Goal: Task Accomplishment & Management: Complete application form

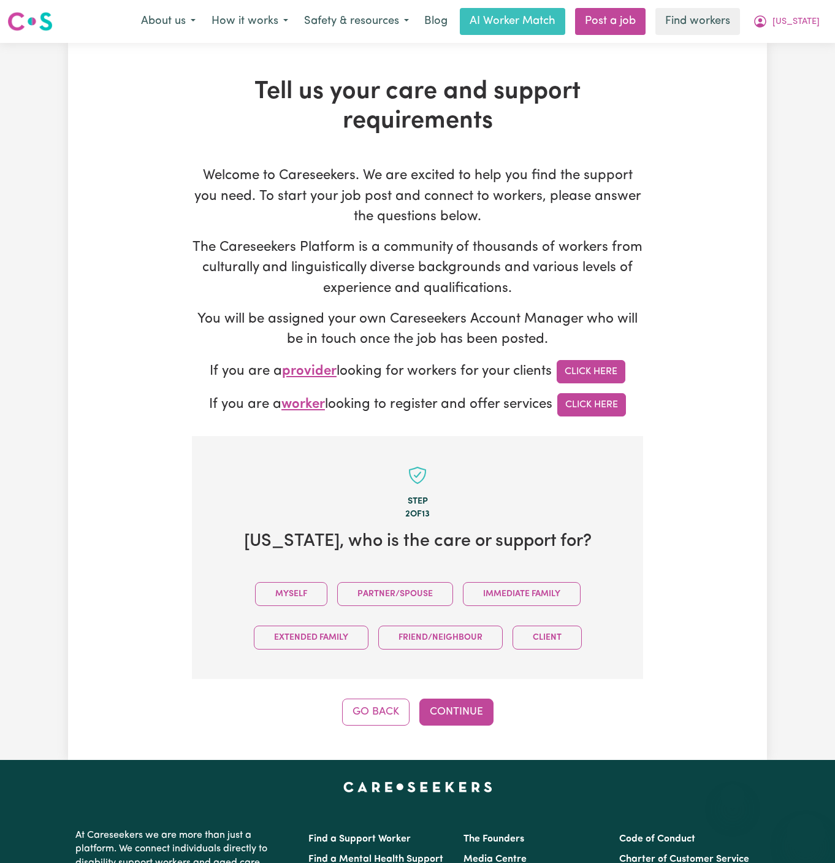
scroll to position [422, 0]
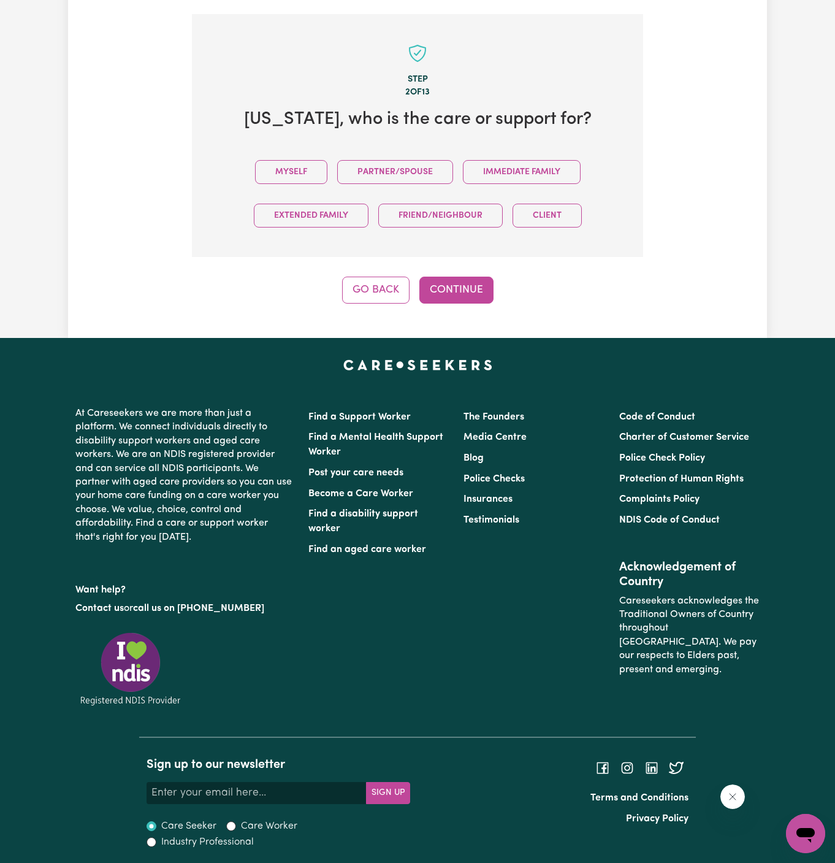
click at [292, 180] on button "Myself" at bounding box center [291, 172] width 72 height 24
click at [451, 289] on button "Continue" at bounding box center [456, 289] width 74 height 27
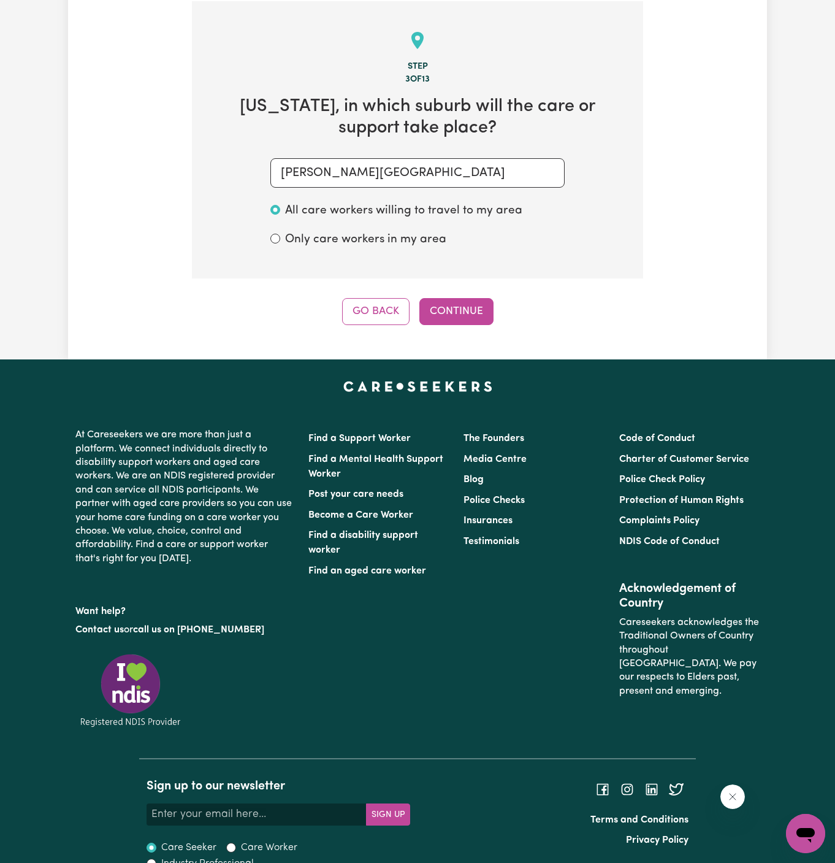
click at [454, 289] on div "Step 3 of 13 Virginia , in which suburb will the care or support take place? EL…" at bounding box center [417, 163] width 451 height 324
click at [458, 304] on button "Continue" at bounding box center [456, 311] width 74 height 27
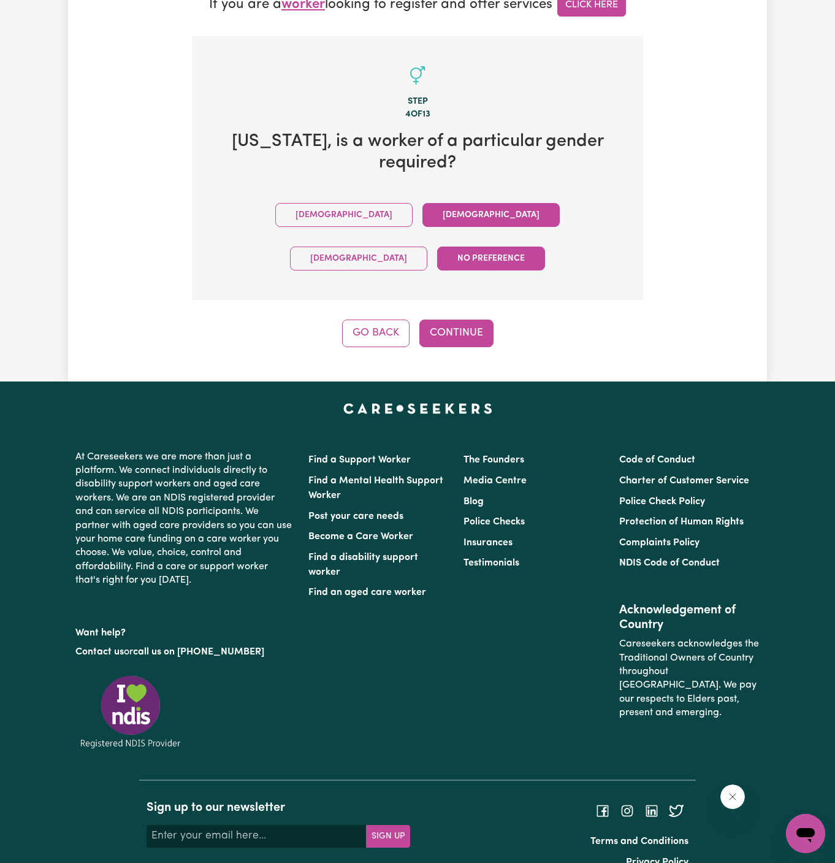
click at [422, 206] on button "Female" at bounding box center [490, 215] width 137 height 24
click at [471, 319] on button "Continue" at bounding box center [456, 332] width 74 height 27
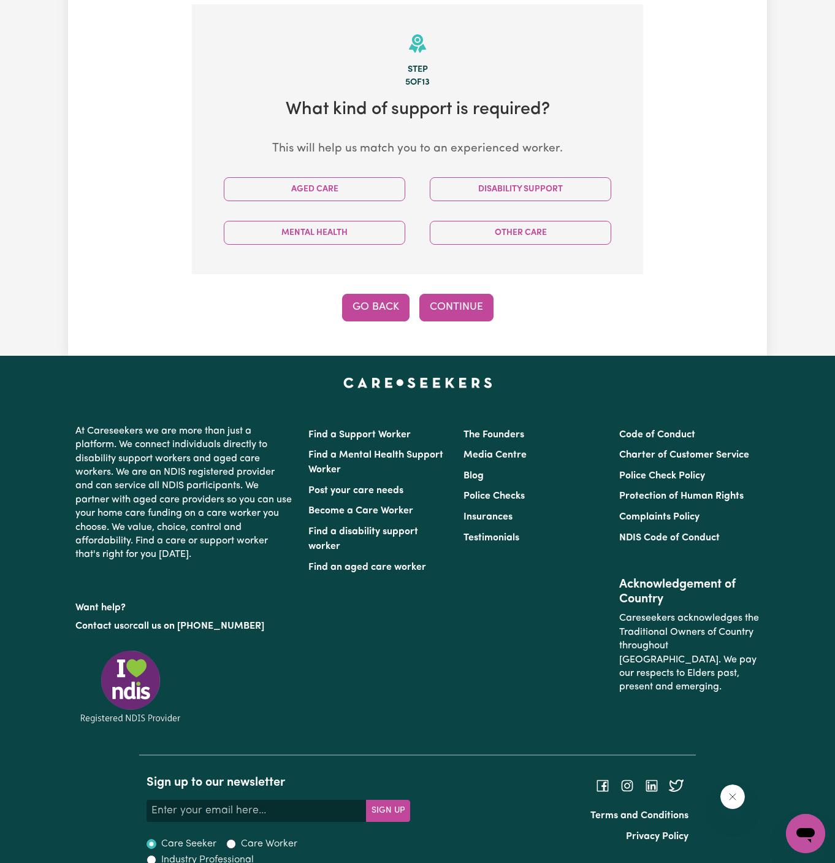
scroll to position [435, 0]
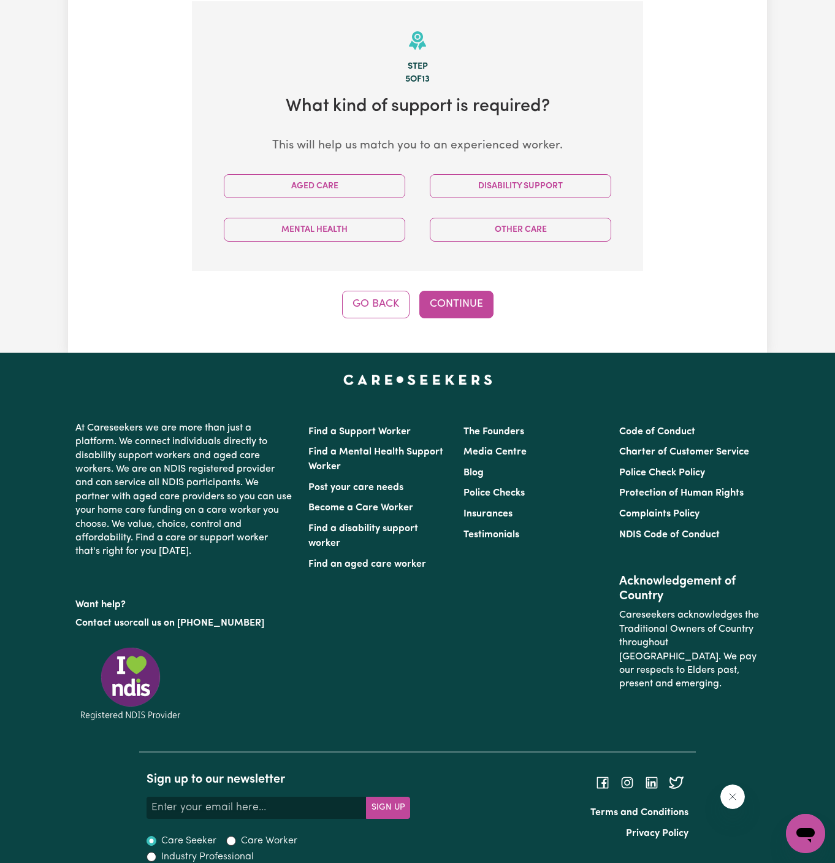
click at [368, 199] on div "Aged Care" at bounding box center [314, 186] width 206 height 44
click at [472, 185] on button "Disability Support" at bounding box center [520, 186] width 181 height 24
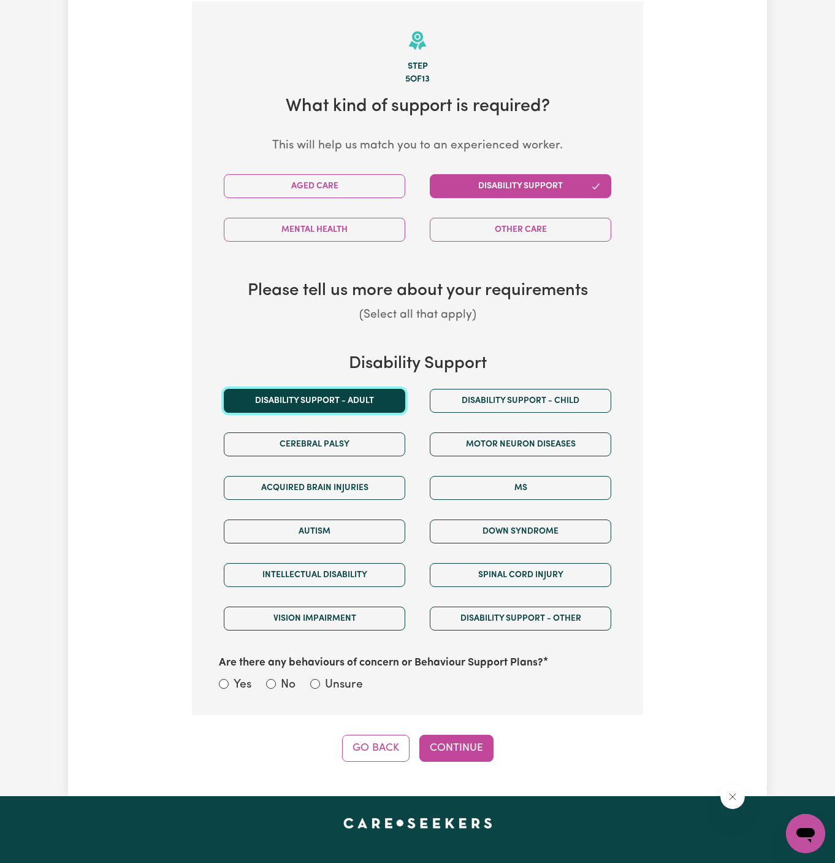
click at [359, 393] on button "Disability support - Adult" at bounding box center [314, 401] width 181 height 24
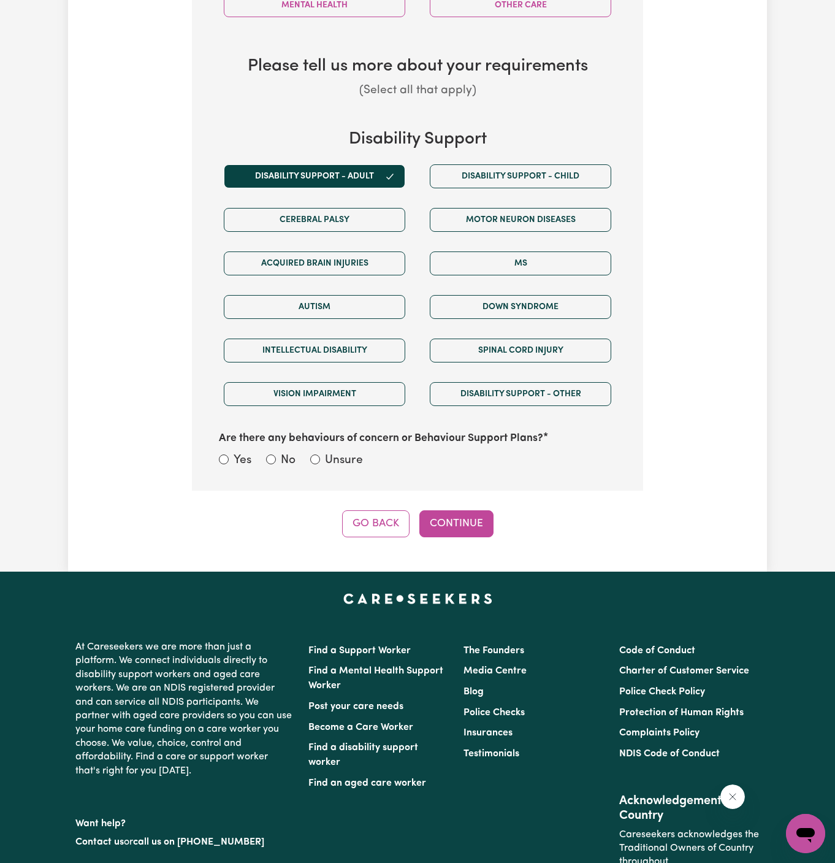
click at [340, 452] on label "Unsure" at bounding box center [344, 461] width 38 height 18
click at [320, 454] on input "Unsure" at bounding box center [315, 459] width 10 height 10
radio input "true"
click at [457, 516] on button "Continue" at bounding box center [456, 523] width 74 height 27
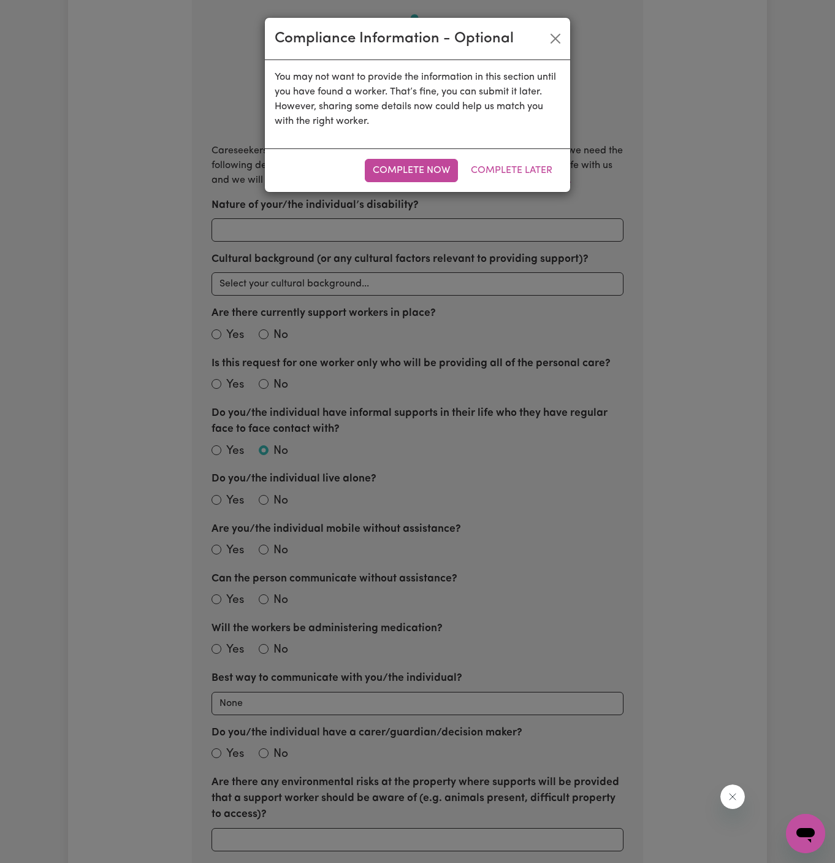
scroll to position [435, 0]
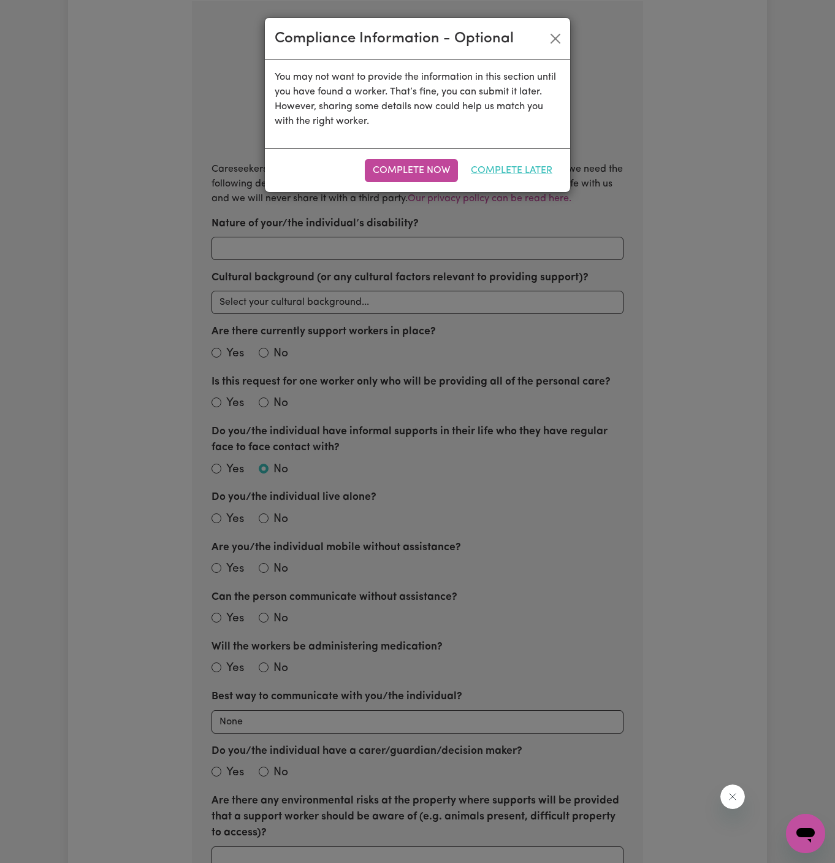
click at [528, 167] on button "Complete Later" at bounding box center [511, 170] width 97 height 23
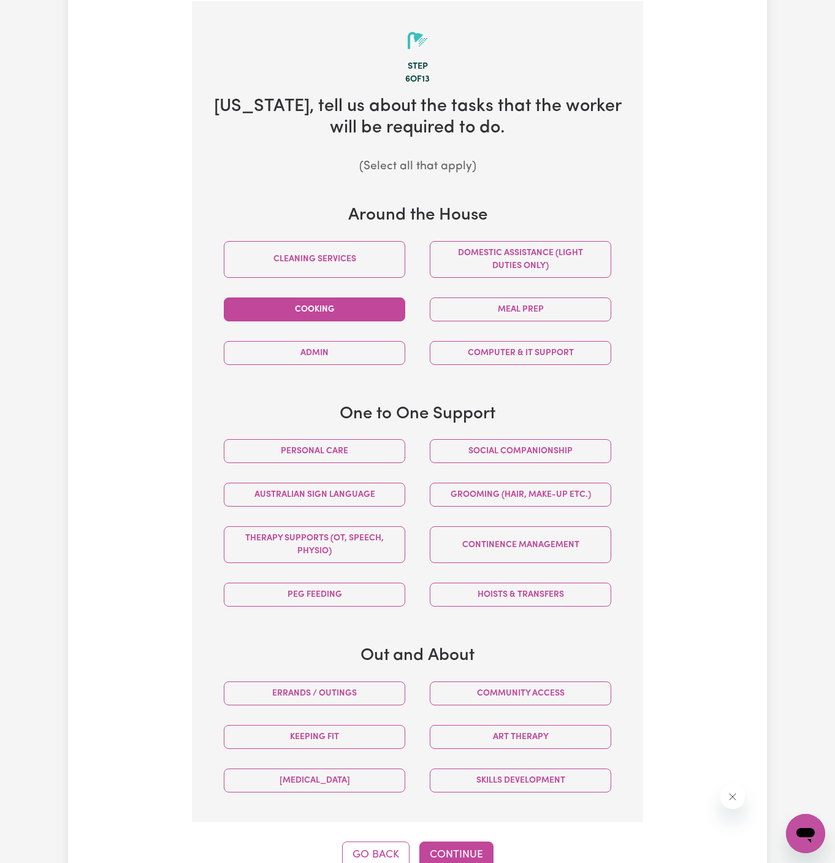
click at [366, 310] on button "Cooking" at bounding box center [314, 309] width 181 height 24
click at [495, 310] on button "Meal prep" at bounding box center [520, 309] width 181 height 24
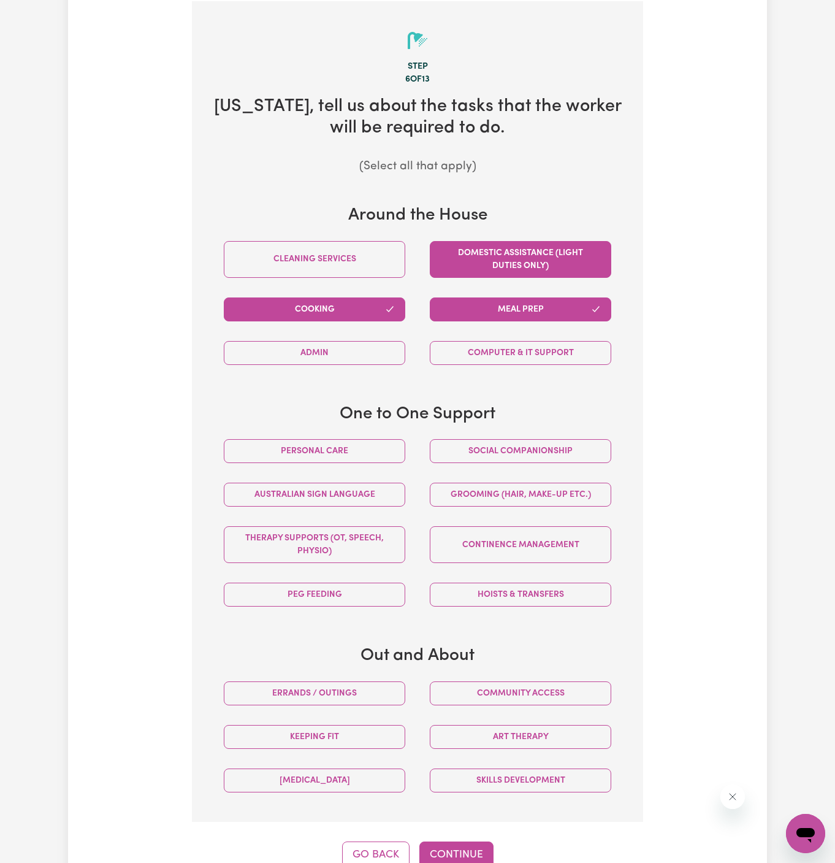
click at [539, 269] on button "Domestic assistance (light duties only)" at bounding box center [520, 259] width 181 height 37
drag, startPoint x: 334, startPoint y: 452, endPoint x: 425, endPoint y: 452, distance: 90.7
click at [336, 452] on button "Personal care" at bounding box center [314, 451] width 181 height 24
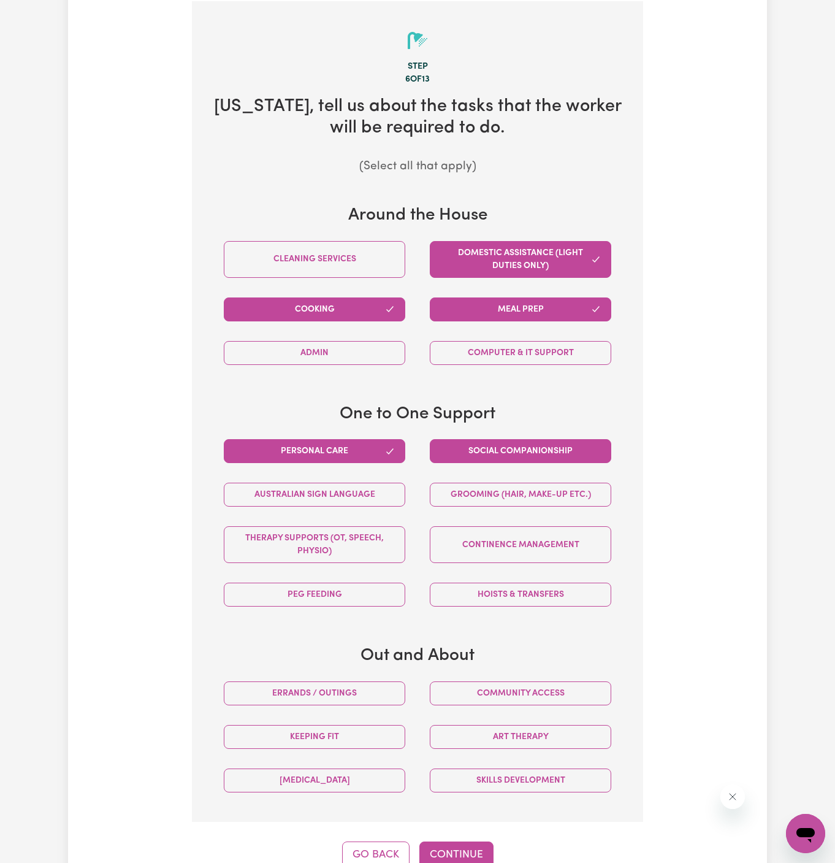
click at [433, 452] on button "Social companionship" at bounding box center [520, 451] width 181 height 24
click at [536, 696] on button "Community access" at bounding box center [520, 693] width 181 height 24
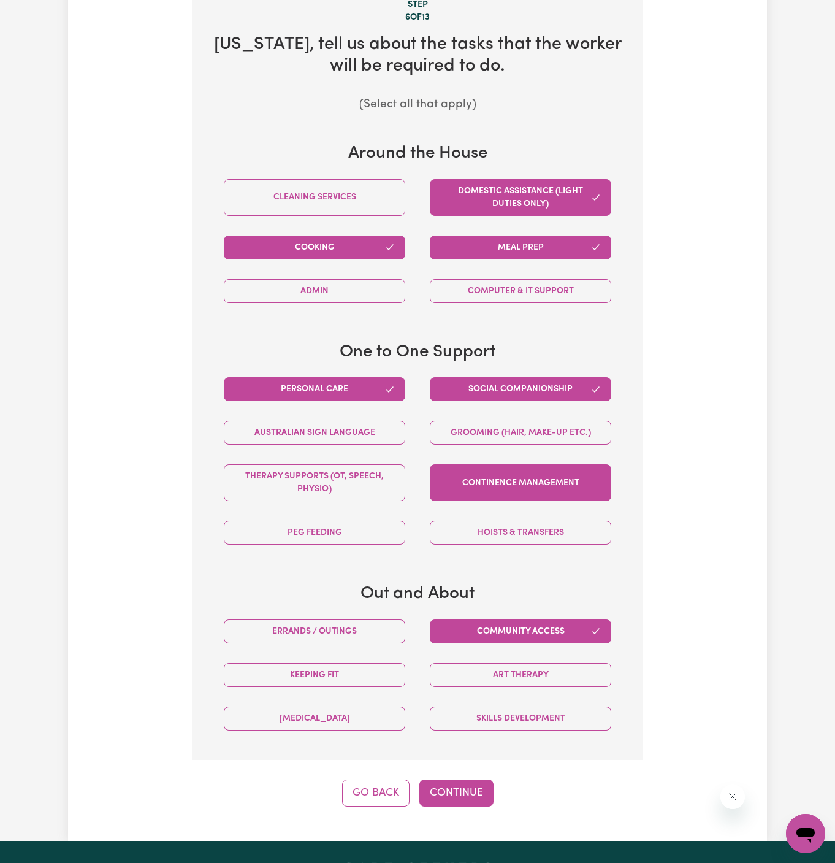
scroll to position [503, 0]
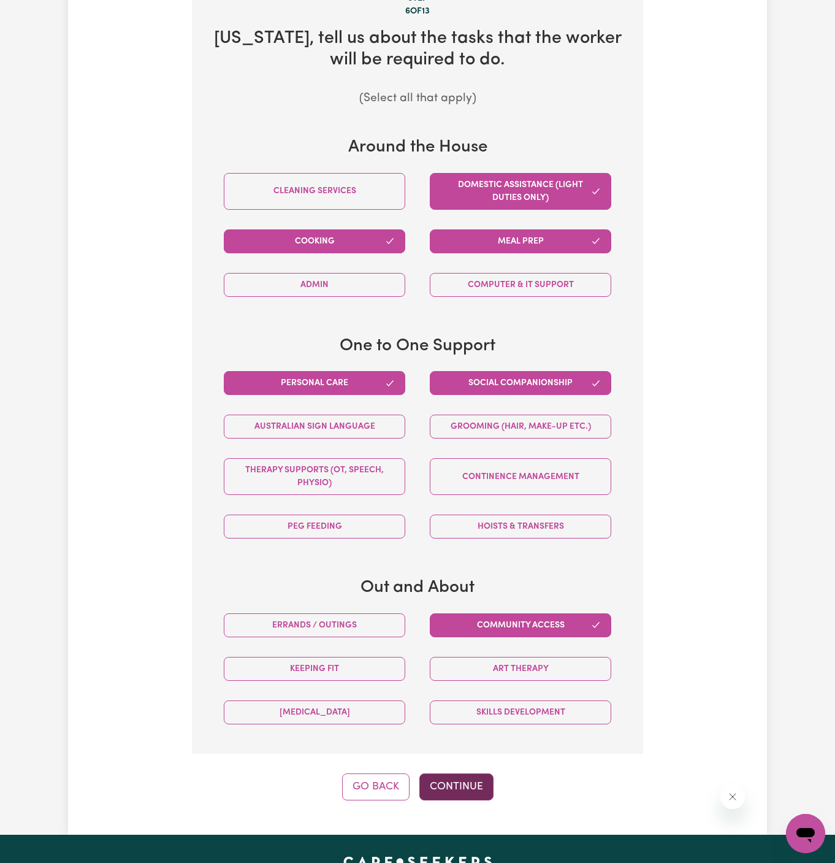
click at [471, 778] on button "Continue" at bounding box center [456, 786] width 74 height 27
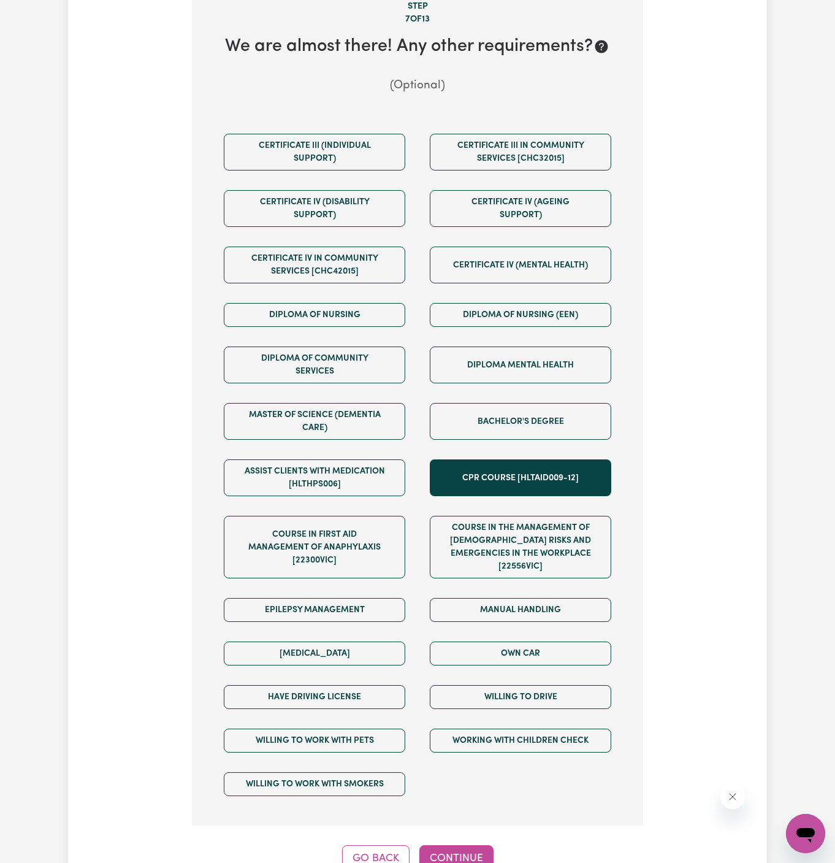
scroll to position [580, 0]
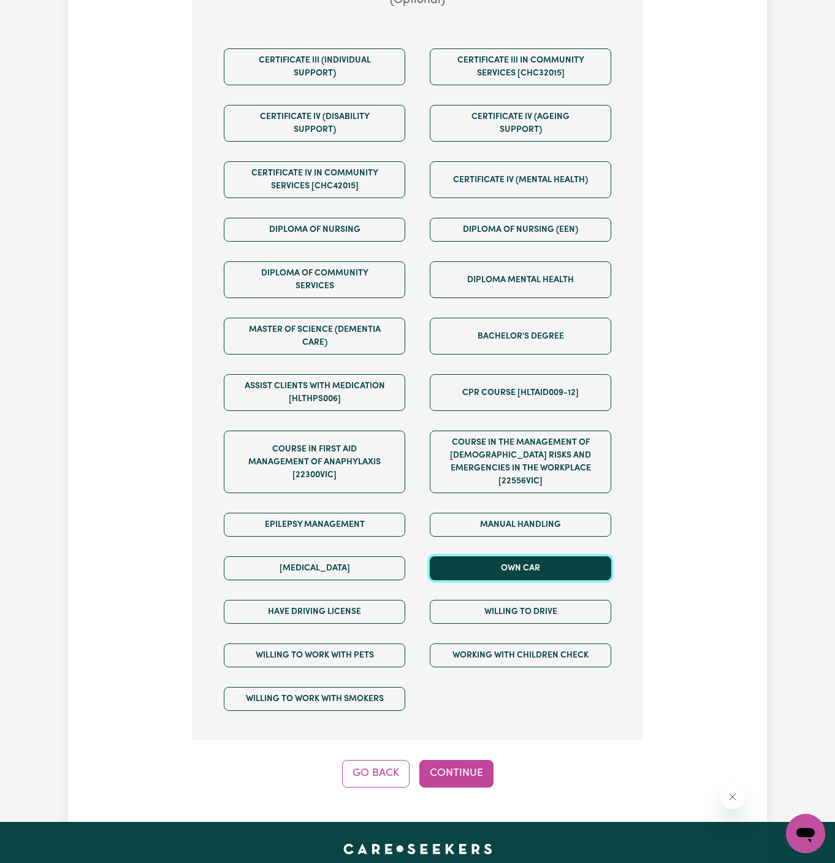
click at [562, 556] on button "Own Car" at bounding box center [520, 568] width 181 height 24
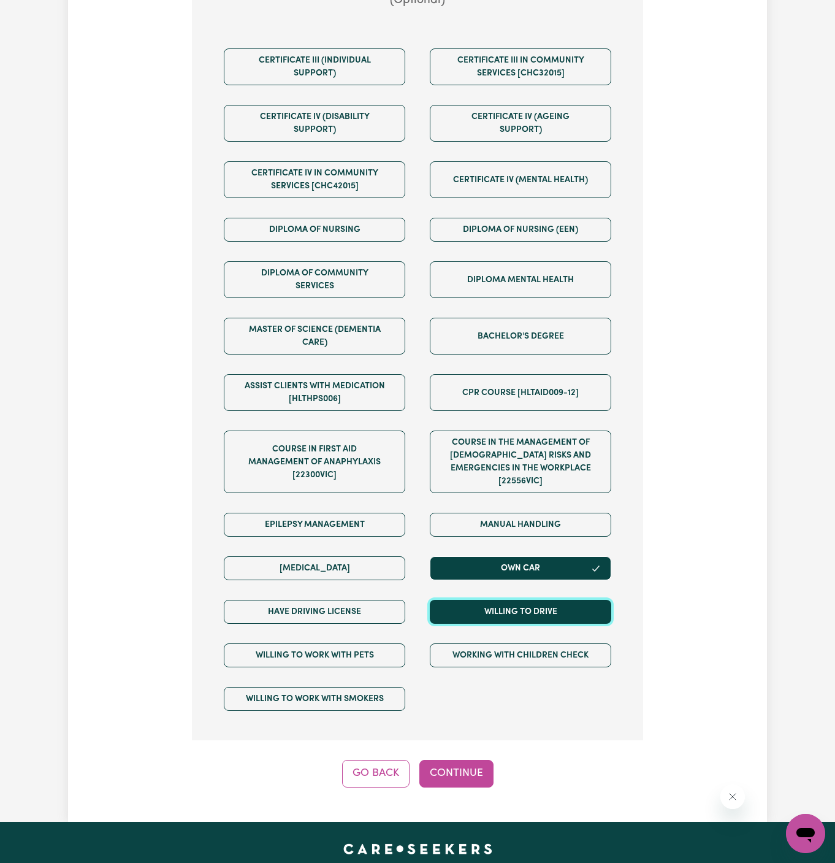
click at [562, 600] on button "Willing to drive" at bounding box center [520, 612] width 181 height 24
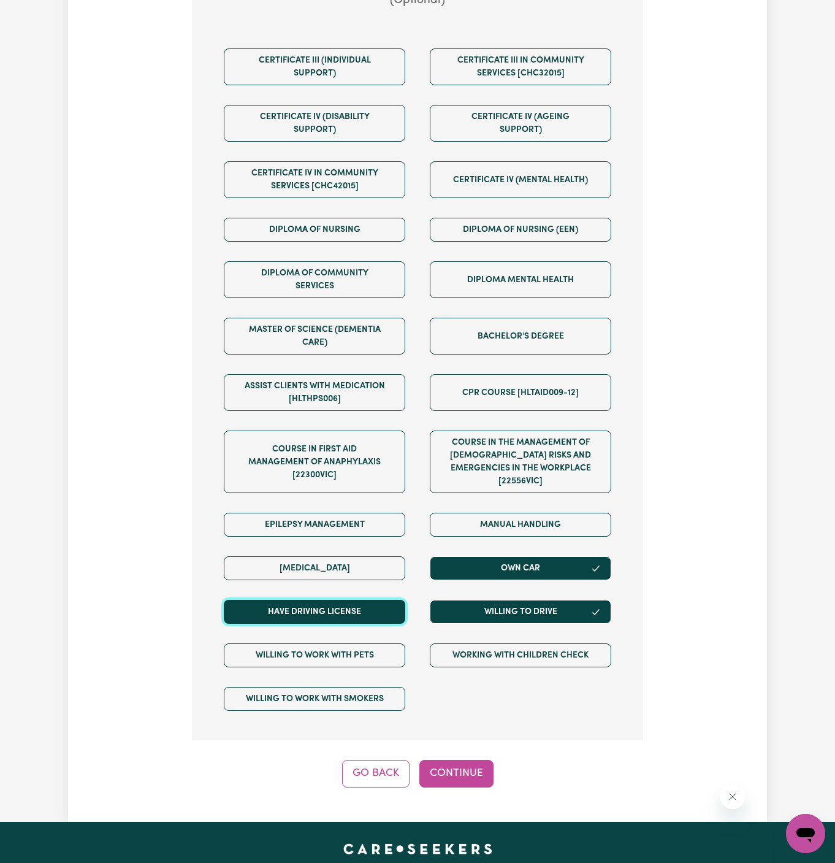
click at [393, 600] on button "Have driving license" at bounding box center [314, 612] width 181 height 24
click at [452, 760] on button "Continue" at bounding box center [456, 773] width 74 height 27
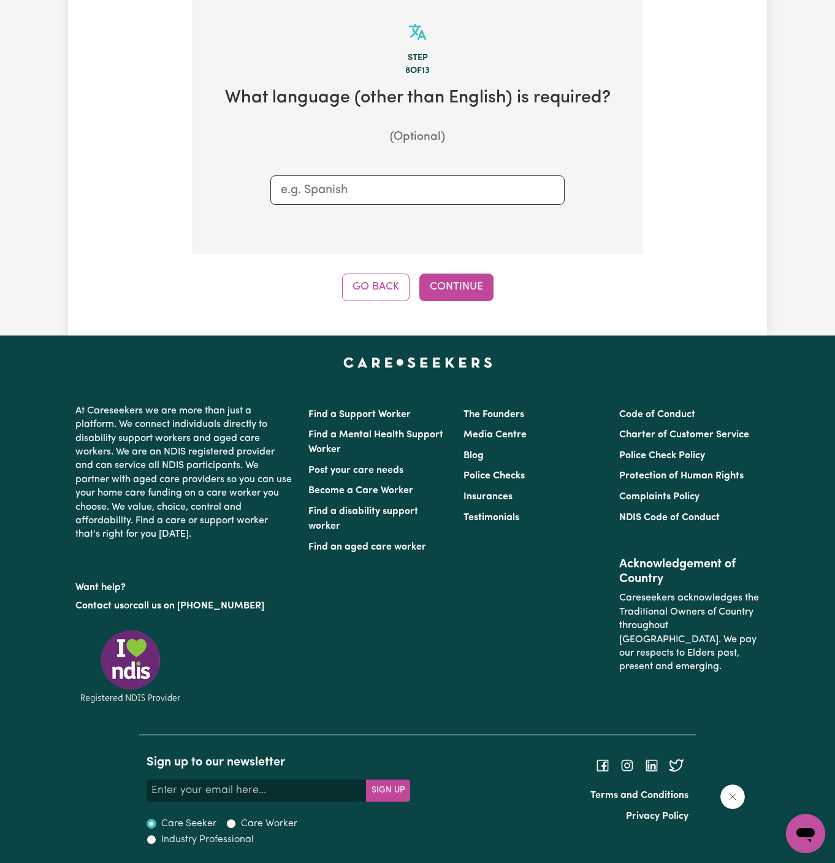
scroll to position [435, 0]
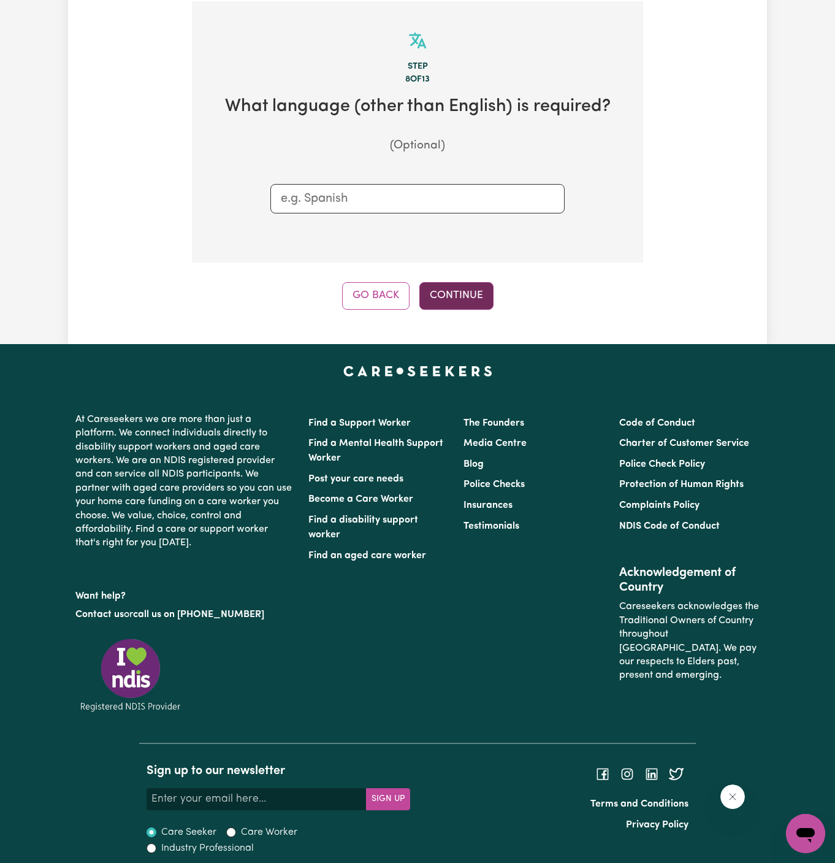
click at [458, 290] on button "Continue" at bounding box center [456, 295] width 74 height 27
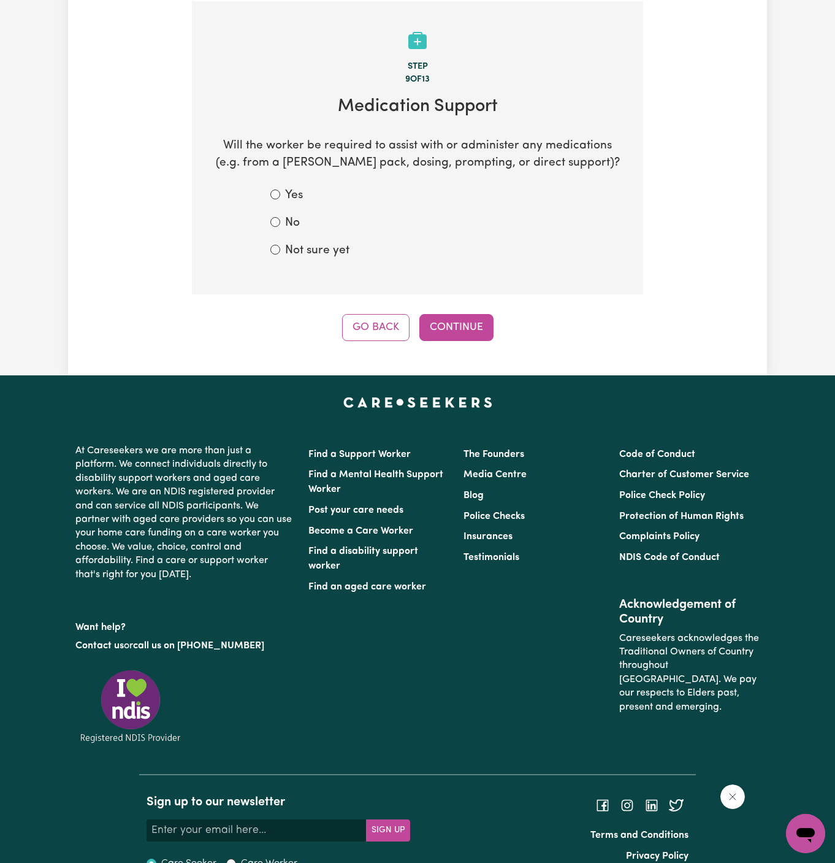
click at [318, 246] on label "Not sure yet" at bounding box center [317, 251] width 64 height 18
click at [280, 246] on input "Not sure yet" at bounding box center [275, 250] width 10 height 10
radio input "true"
click at [474, 333] on button "Continue" at bounding box center [456, 327] width 74 height 27
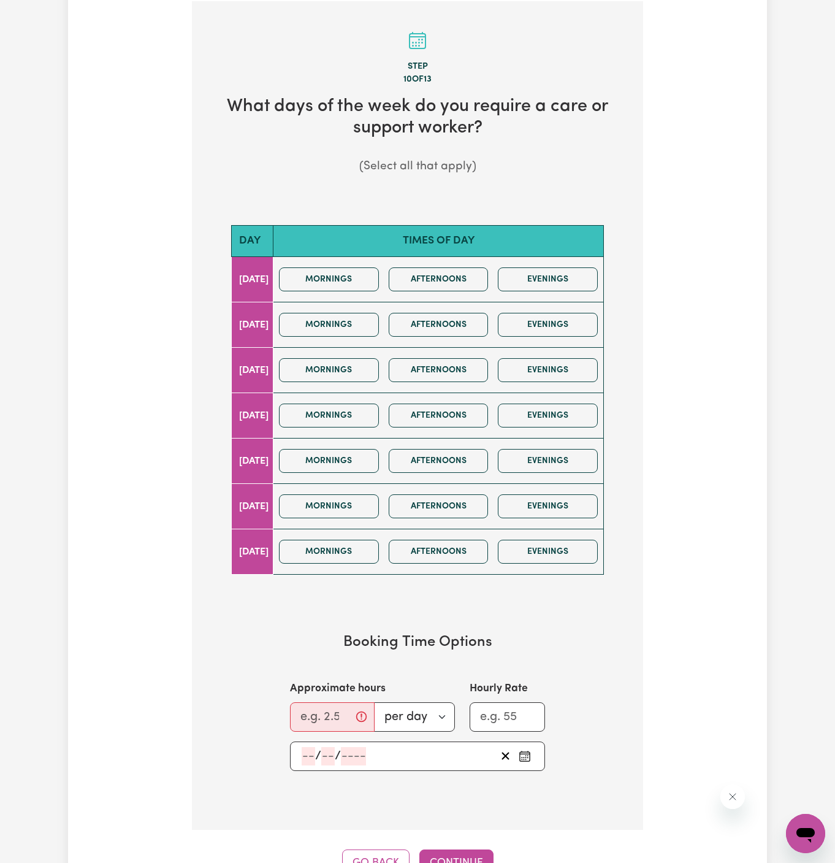
scroll to position [514, 0]
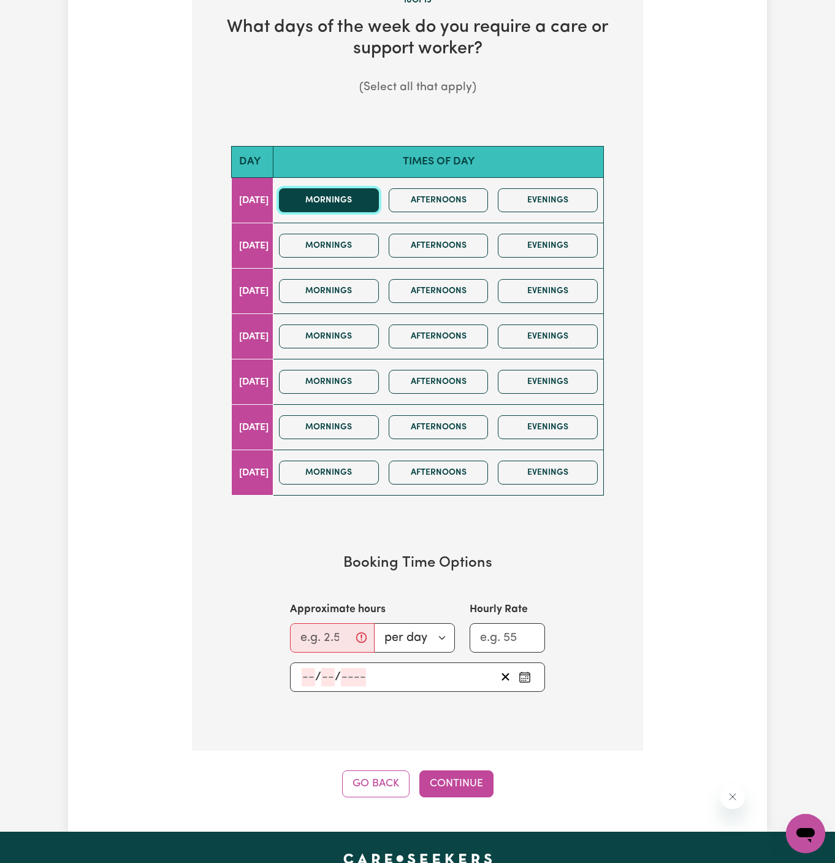
click at [354, 200] on button "Mornings" at bounding box center [329, 200] width 100 height 24
click at [440, 193] on button "Afternoons" at bounding box center [439, 200] width 100 height 24
click at [313, 630] on input "Approximate hours" at bounding box center [332, 637] width 85 height 29
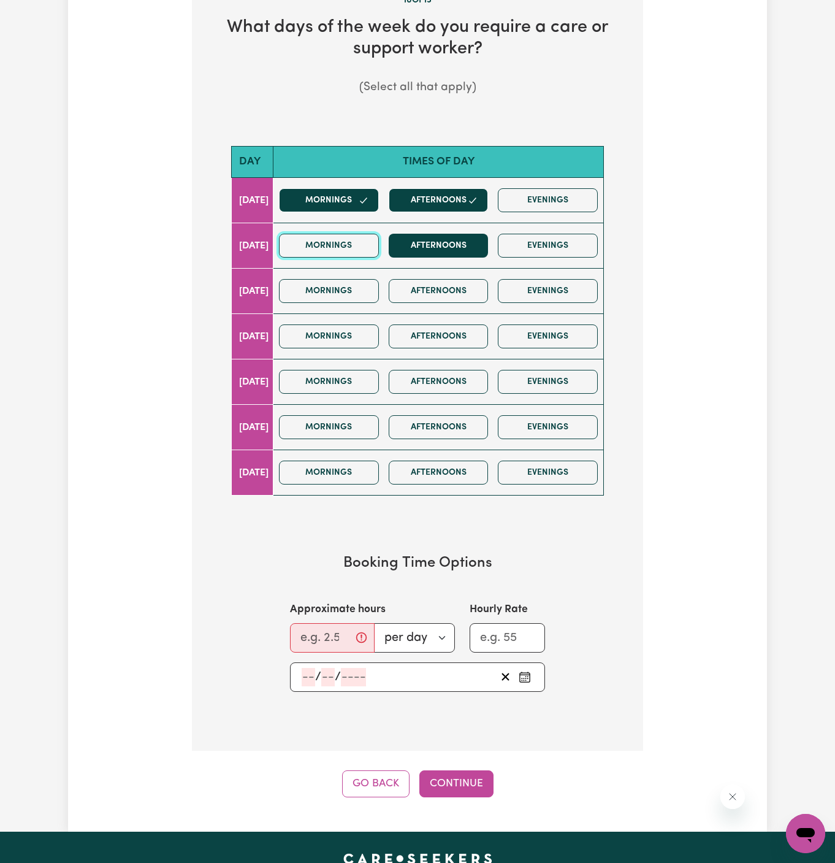
drag, startPoint x: 351, startPoint y: 246, endPoint x: 432, endPoint y: 246, distance: 81.5
click at [351, 246] on button "Mornings" at bounding box center [329, 246] width 100 height 24
click at [432, 246] on button "Afternoons" at bounding box center [439, 246] width 100 height 24
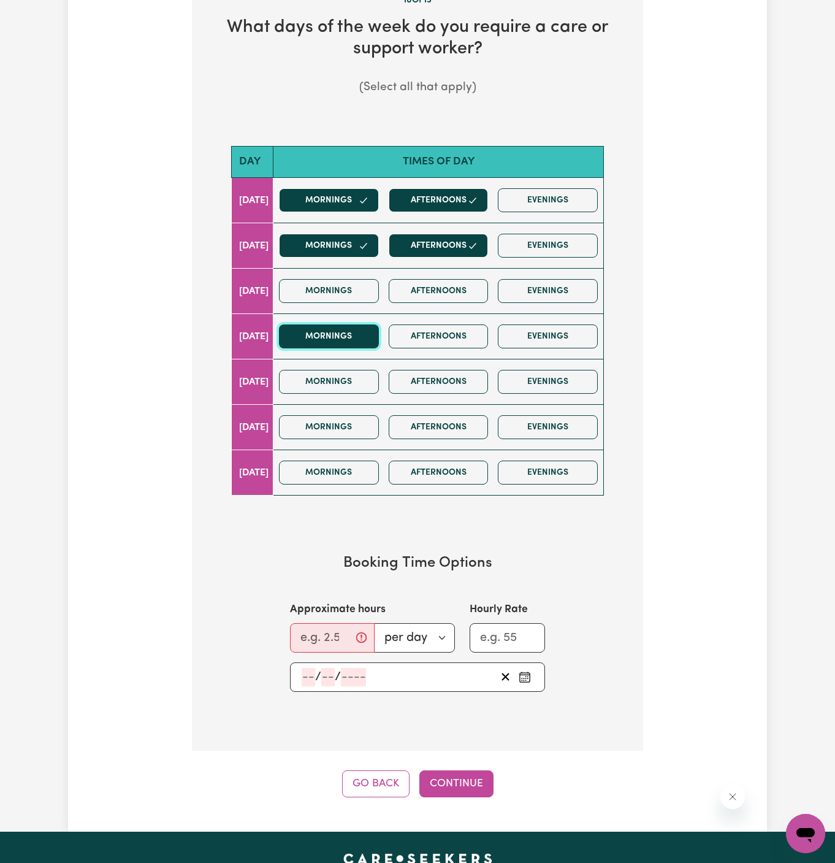
drag, startPoint x: 359, startPoint y: 334, endPoint x: 368, endPoint y: 334, distance: 9.2
click at [359, 334] on button "Mornings" at bounding box center [329, 336] width 100 height 24
click at [435, 337] on button "Afternoons" at bounding box center [439, 336] width 100 height 24
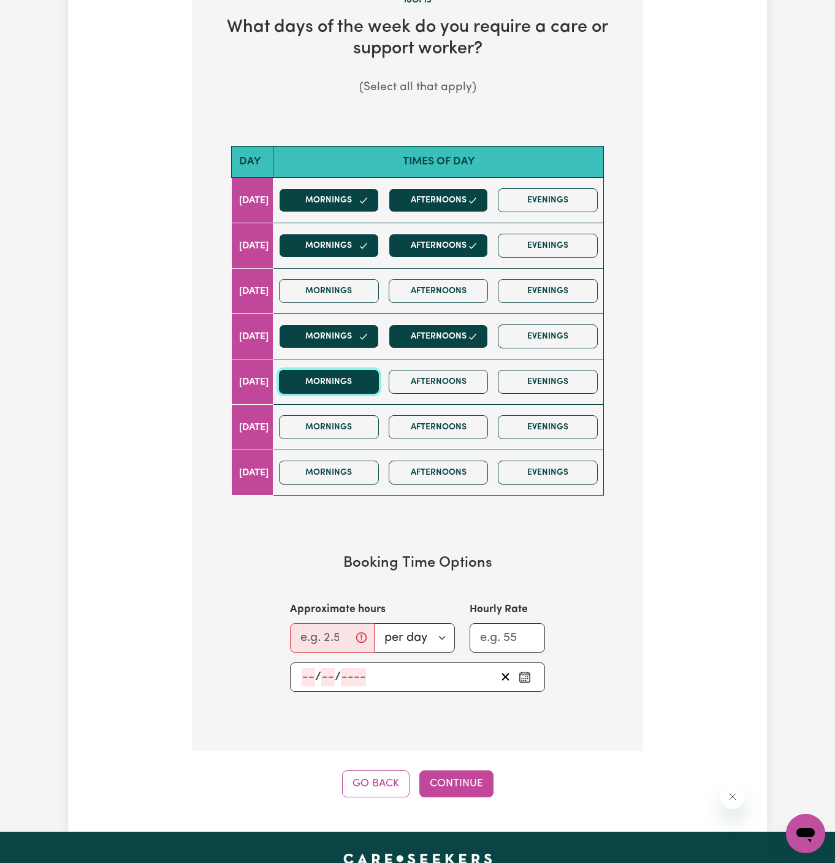
click at [362, 374] on button "Mornings" at bounding box center [329, 382] width 100 height 24
click at [408, 374] on button "Afternoons" at bounding box center [439, 382] width 100 height 24
click at [311, 626] on input "Approximate hours" at bounding box center [332, 637] width 85 height 29
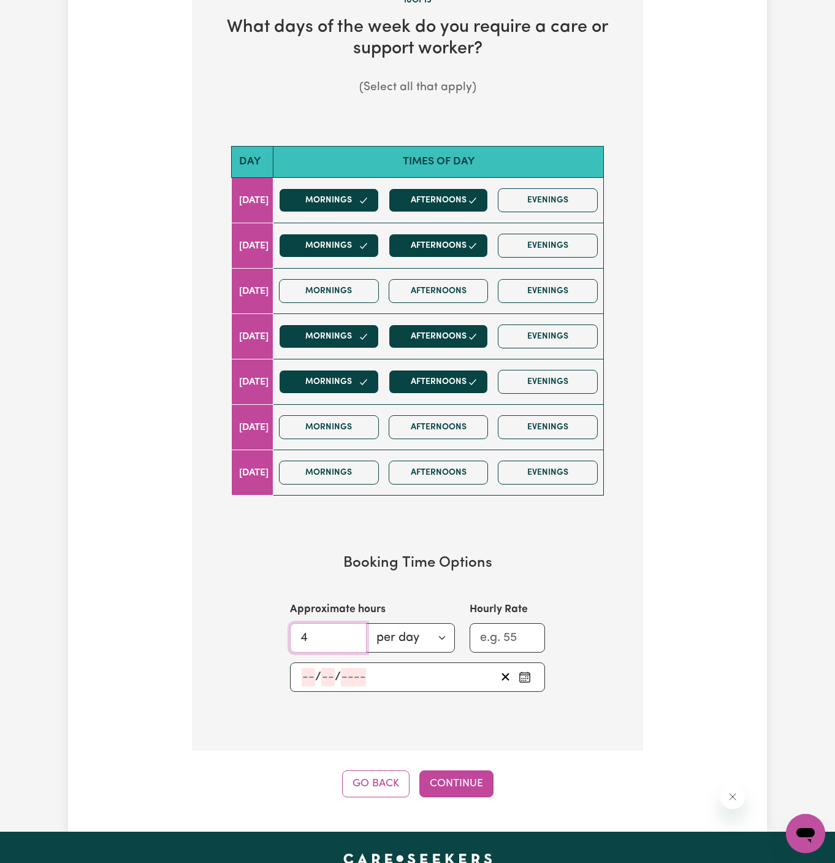
type input "4"
click at [302, 668] on input "number" at bounding box center [308, 677] width 13 height 18
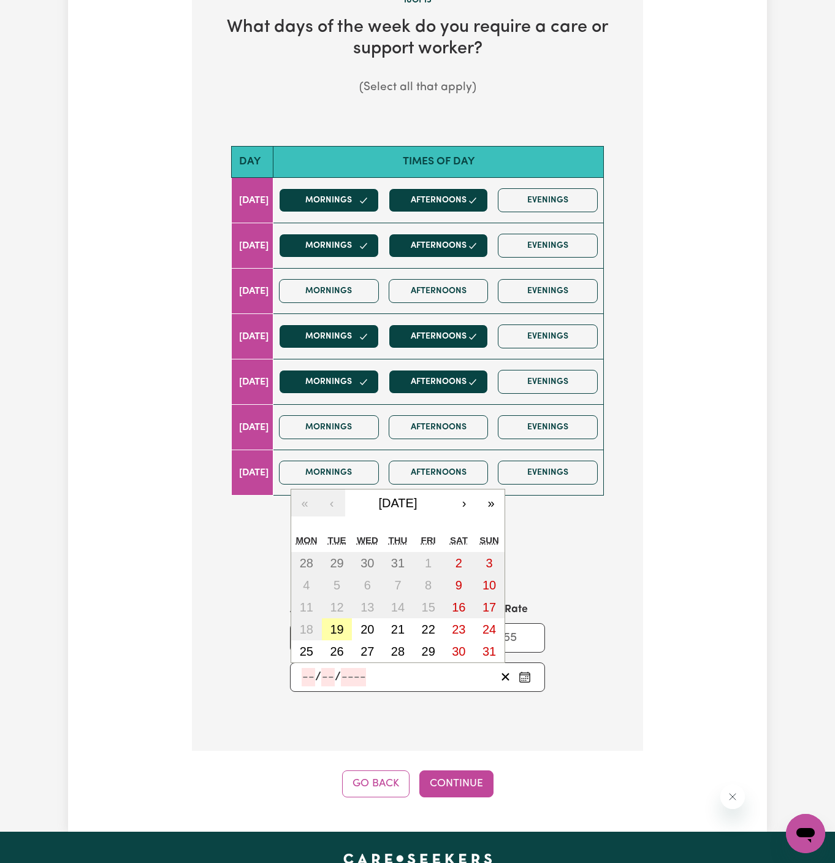
click at [343, 621] on button "19" at bounding box center [337, 629] width 31 height 22
type input "2025-08-19"
type input "19"
type input "8"
type input "2025"
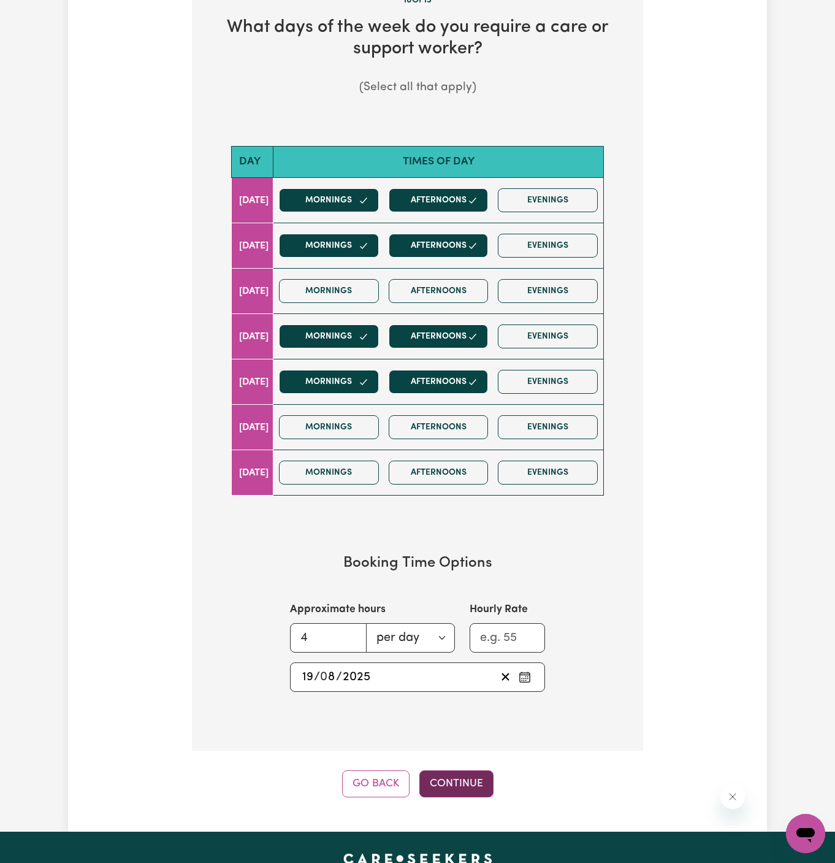
click at [467, 775] on button "Continue" at bounding box center [456, 783] width 74 height 27
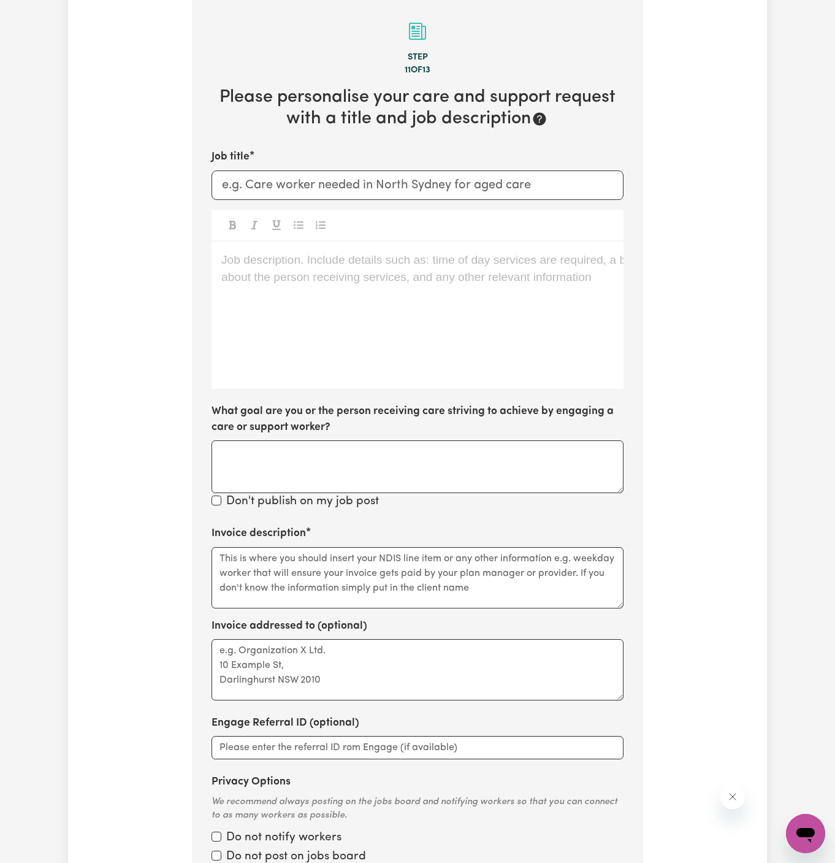
scroll to position [435, 0]
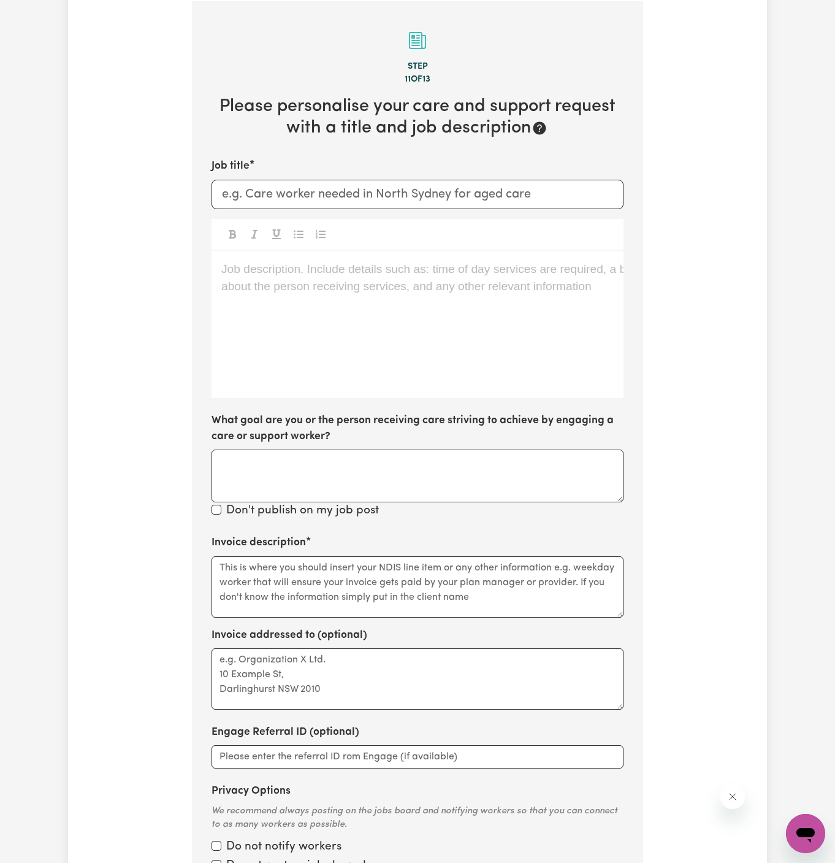
click at [429, 366] on div "Job description. Include details such as: time of day services are required, a …" at bounding box center [417, 324] width 412 height 147
click at [467, 341] on div "Job description. Include details such as: time of day services are required, a …" at bounding box center [417, 324] width 412 height 147
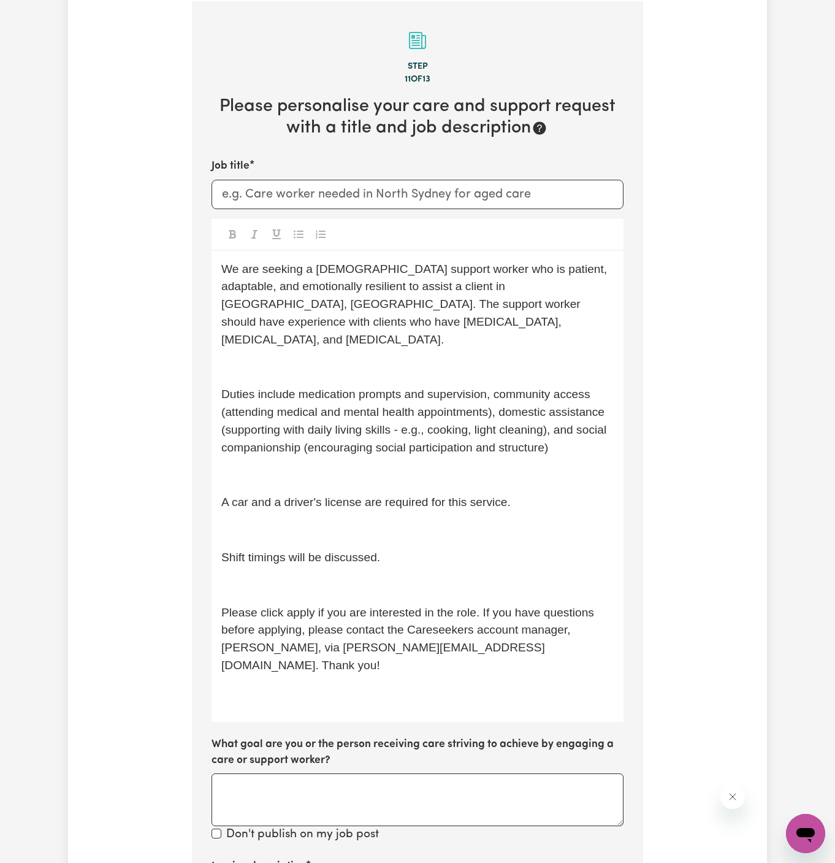
click at [266, 215] on div "Job title We are seeking a female support worker who is patient, adaptable, and…" at bounding box center [417, 500] width 412 height 685
click at [340, 191] on input "Job title" at bounding box center [417, 194] width 412 height 29
paste input "Female Support Worker Needed In Reservoir, VIC"
drag, startPoint x: 419, startPoint y: 189, endPoint x: 547, endPoint y: 195, distance: 128.3
click at [547, 195] on input "Female Support Worker Needed In Reservoir, VIC" at bounding box center [417, 194] width 412 height 29
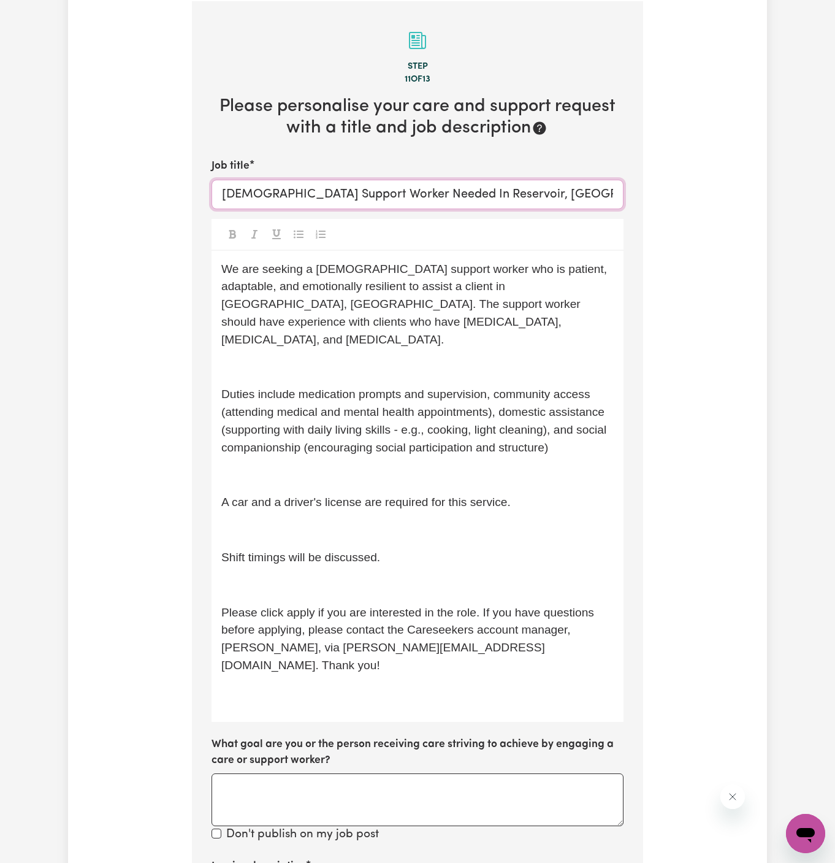
paste input "Elwood"
type input "Female Support Worker Needed In Elwood, VIC"
click at [239, 320] on span "We are seeking a female support worker who is patient, adaptable, and emotional…" at bounding box center [415, 303] width 389 height 83
drag, startPoint x: 432, startPoint y: 269, endPoint x: 327, endPoint y: 283, distance: 105.8
click at [327, 283] on span "We are seeking a female support worker who is patient, adaptable, and emotional…" at bounding box center [415, 303] width 389 height 83
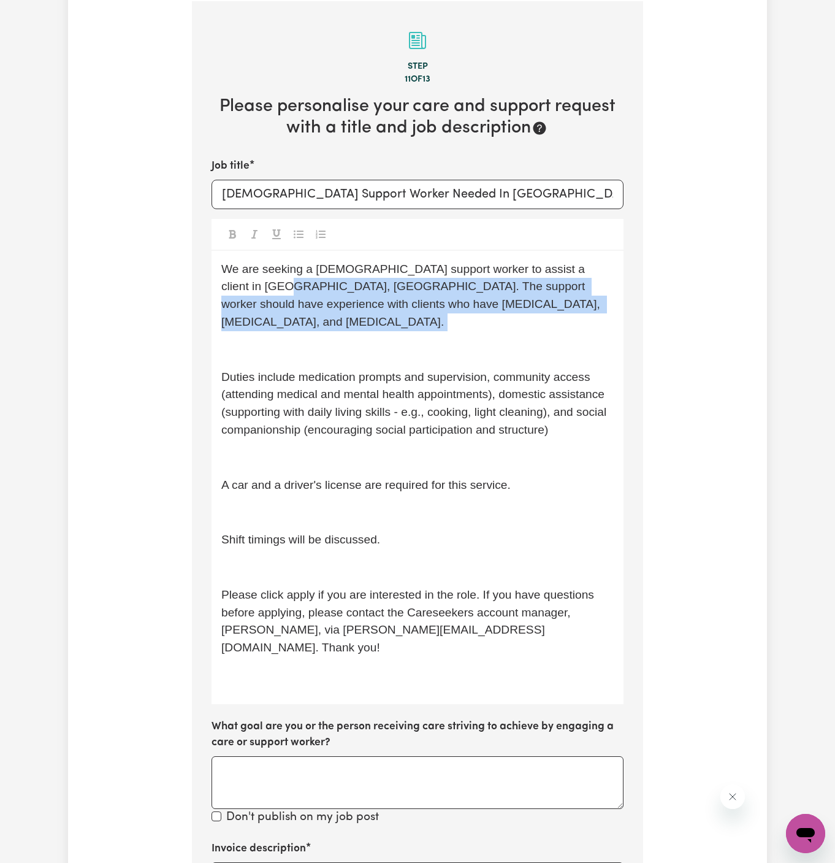
drag, startPoint x: 521, startPoint y: 324, endPoint x: 218, endPoint y: 285, distance: 306.0
click at [218, 285] on div "We are seeking a female support worker to assist a client in Reservoir, VIC. Th…" at bounding box center [417, 477] width 412 height 453
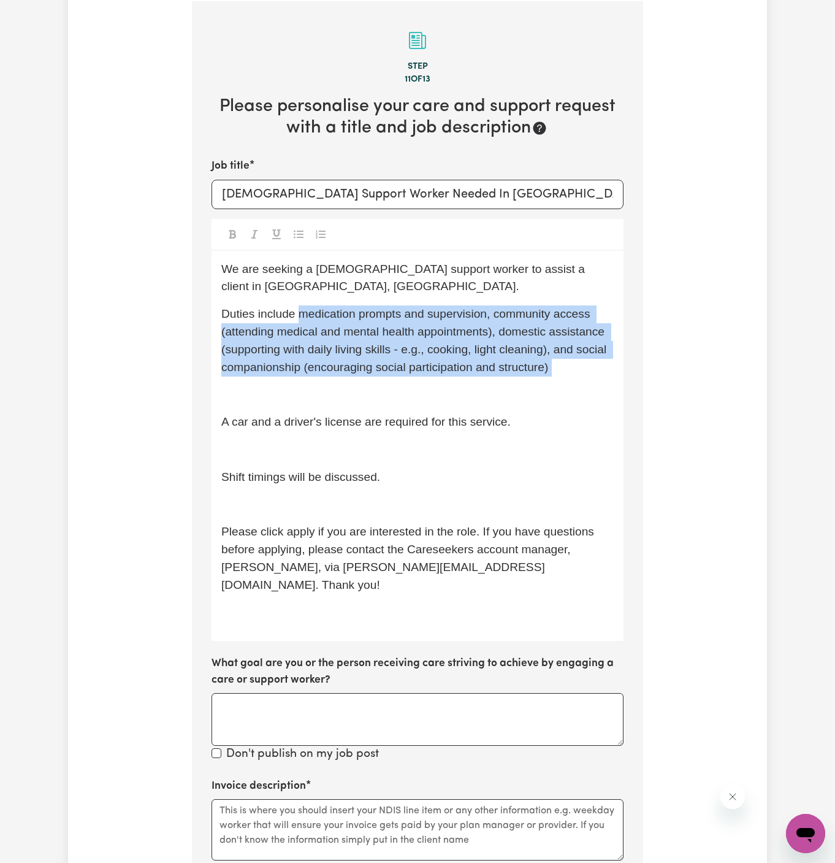
drag, startPoint x: 565, startPoint y: 357, endPoint x: 302, endPoint y: 294, distance: 270.6
click at [302, 294] on div "We are seeking a female support worker to assist a client in Reservoir, VIC. Du…" at bounding box center [417, 446] width 412 height 391
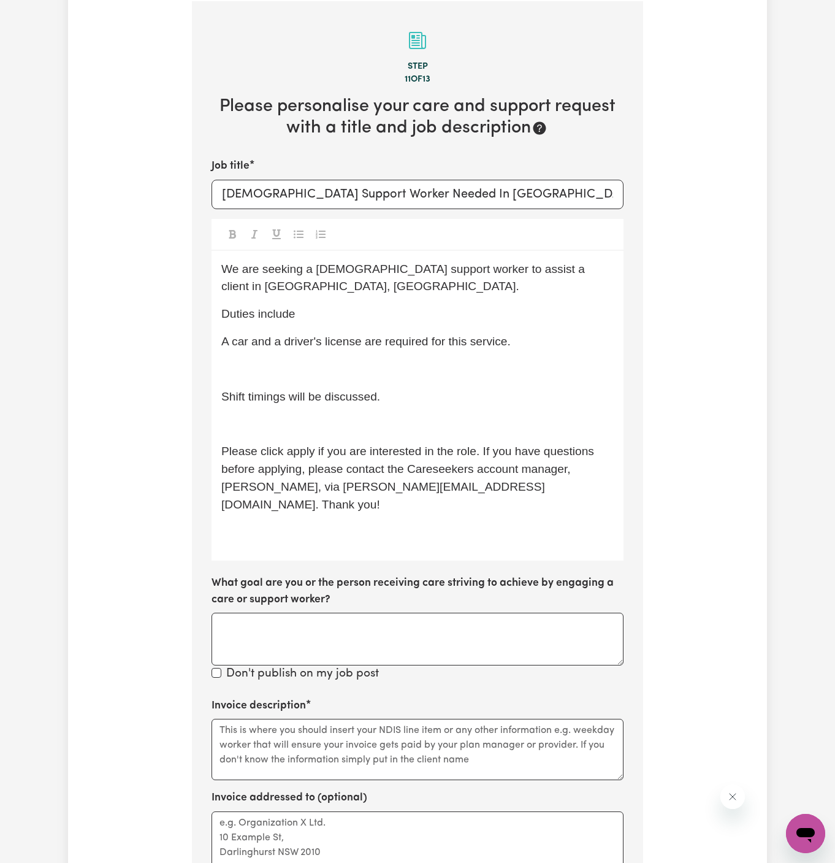
click at [324, 360] on p "﻿" at bounding box center [417, 369] width 392 height 18
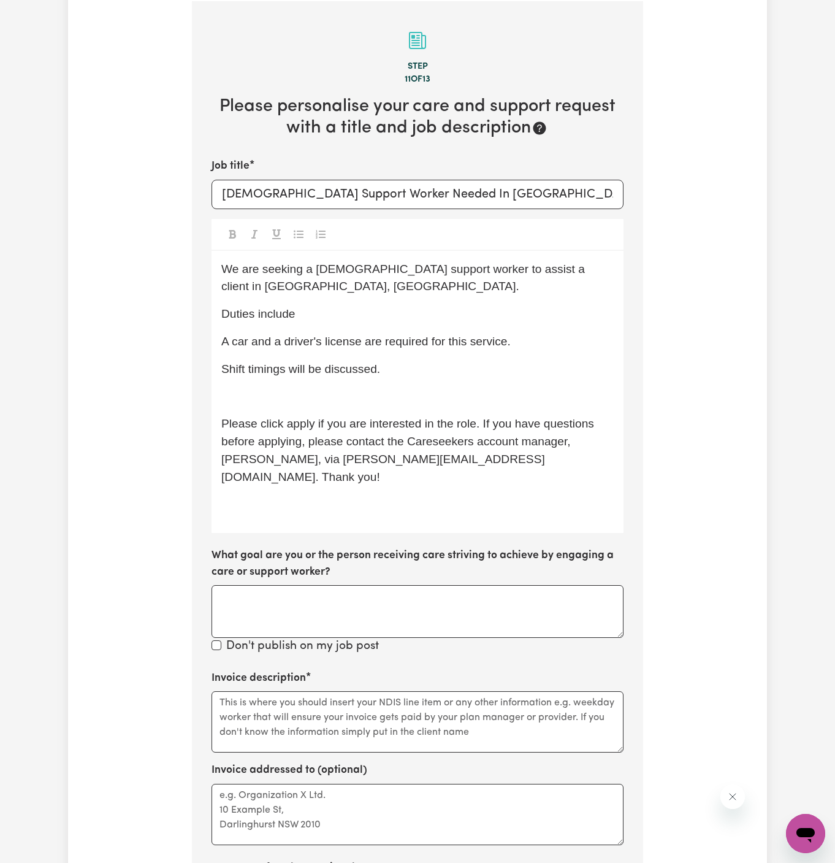
click at [330, 388] on p "﻿" at bounding box center [417, 397] width 392 height 18
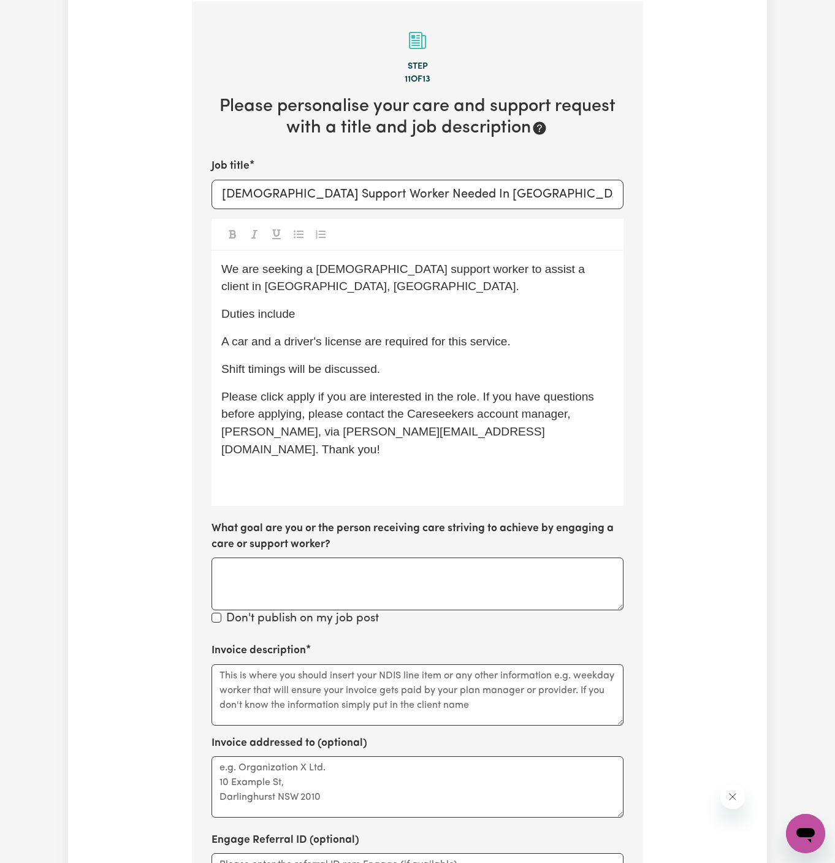
click at [369, 468] on p "﻿" at bounding box center [417, 477] width 392 height 18
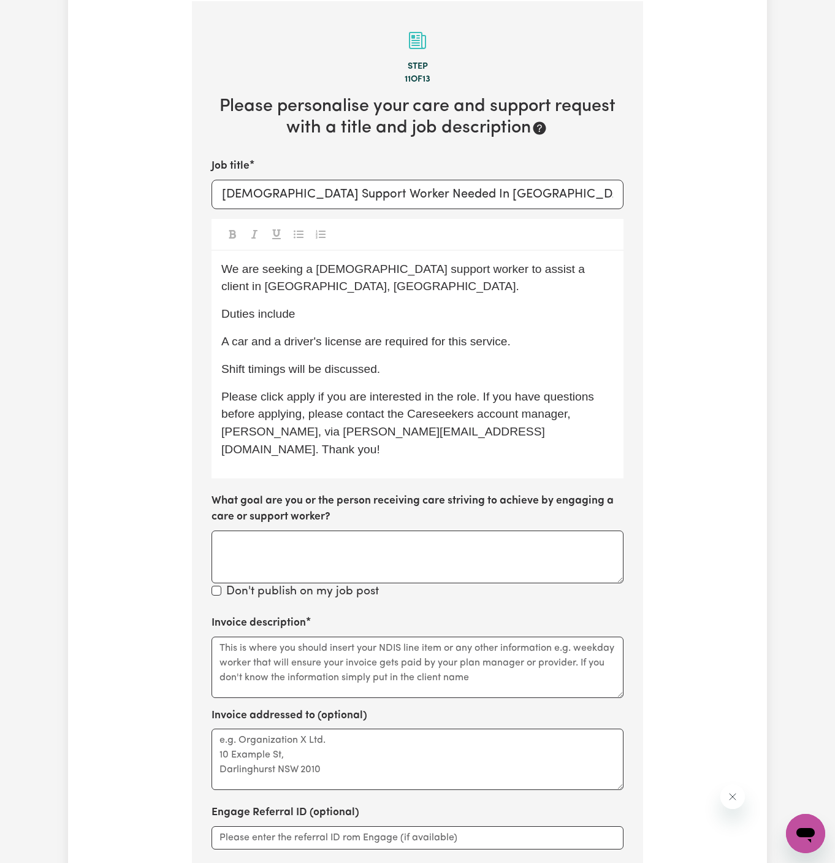
click at [292, 390] on span "Please click apply if you are interested in the role. If you have questions bef…" at bounding box center [409, 423] width 376 height 66
click at [297, 390] on span "Please click apply if you are interested in the role. If you have questions bef…" at bounding box center [409, 423] width 376 height 66
click at [434, 413] on span "Please click Apply if you are interested in the role. If you have questions bef…" at bounding box center [409, 423] width 376 height 66
click at [439, 365] on div "We are seeking a female support worker to assist a client in Reservoir, VIC. Du…" at bounding box center [417, 364] width 412 height 227
click at [374, 367] on div "We are seeking a female support worker to assist a client in Reservoir, VIC. Du…" at bounding box center [417, 364] width 412 height 227
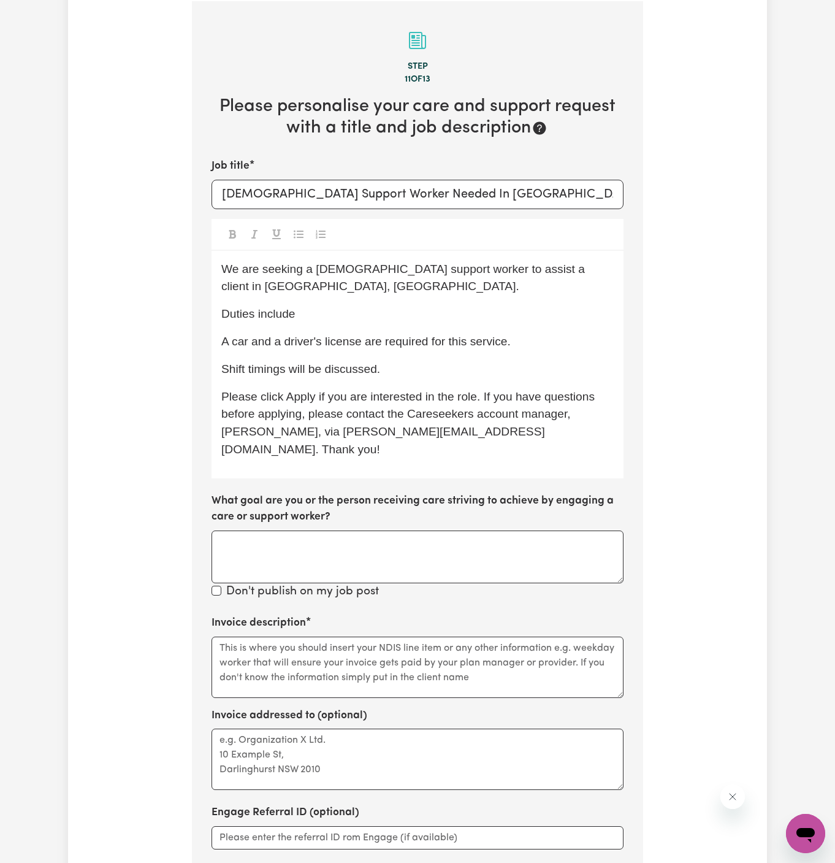
click at [251, 335] on span "A car and a driver's license are required for this service." at bounding box center [365, 341] width 289 height 13
click at [484, 364] on div "We are seeking a female support worker to assist a client in Reservoir, VIC. Du…" at bounding box center [417, 364] width 412 height 227
click at [360, 335] on span "A car (low) and a driver's license are required for this service." at bounding box center [380, 341] width 318 height 13
click at [366, 307] on div "We are seeking a female support worker to assist a client in Reservoir, VIC. Du…" at bounding box center [417, 364] width 412 height 227
click at [379, 305] on p "Duties include" at bounding box center [417, 314] width 392 height 18
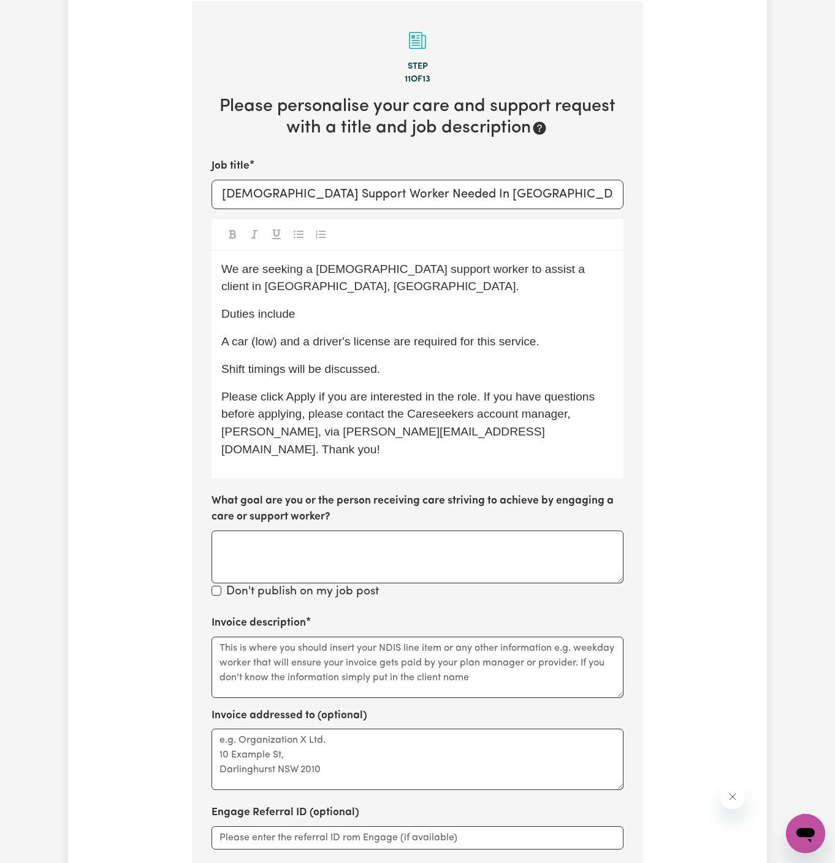
click at [406, 360] on p "Shift timings will be discussed." at bounding box center [417, 369] width 392 height 18
click at [365, 335] on span "A car (low) and a driver's license are required for this service." at bounding box center [380, 341] width 318 height 13
click at [409, 282] on div "We are seeking a female support worker to assist a client in Reservoir, VIC. Du…" at bounding box center [417, 364] width 412 height 227
click at [400, 305] on div "We are seeking a female support worker to assist a client in Reservoir, VIC. Du…" at bounding box center [417, 364] width 412 height 227
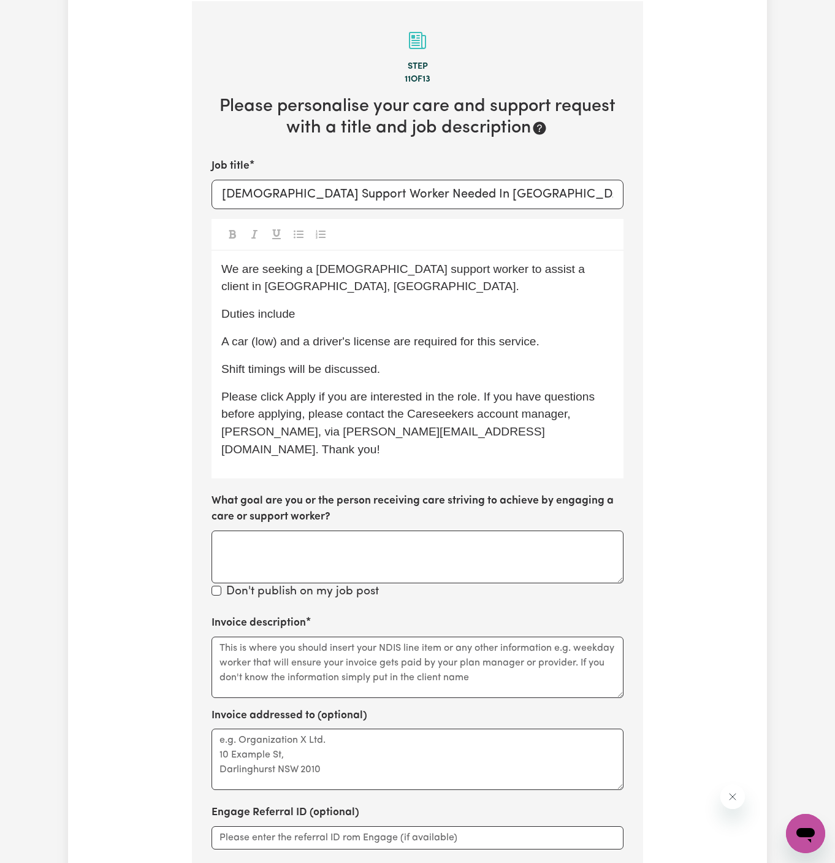
click at [348, 305] on p "Duties include" at bounding box center [417, 314] width 392 height 18
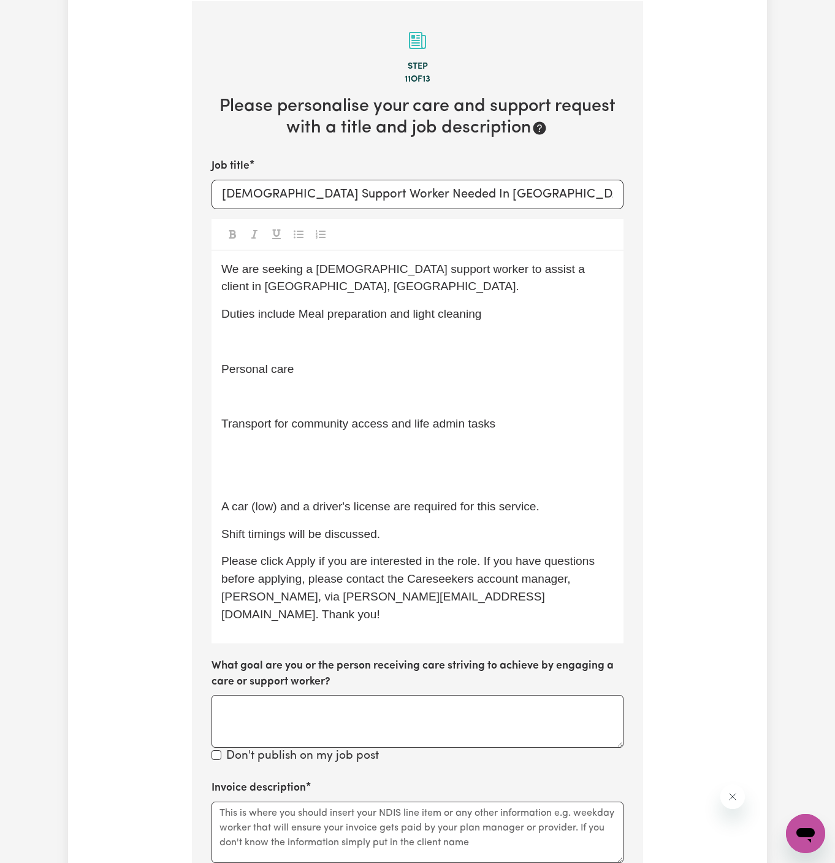
click at [223, 362] on span "Personal care" at bounding box center [257, 368] width 72 height 13
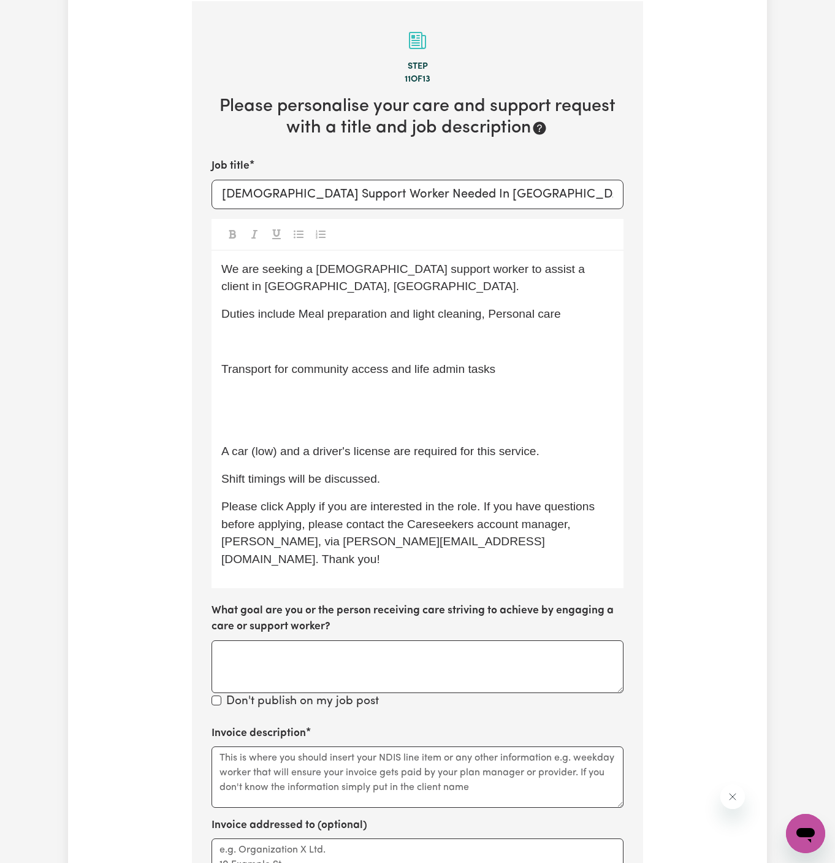
click at [219, 351] on div "We are seeking a female support worker to assist a client in Reservoir, VIC. Du…" at bounding box center [417, 419] width 412 height 337
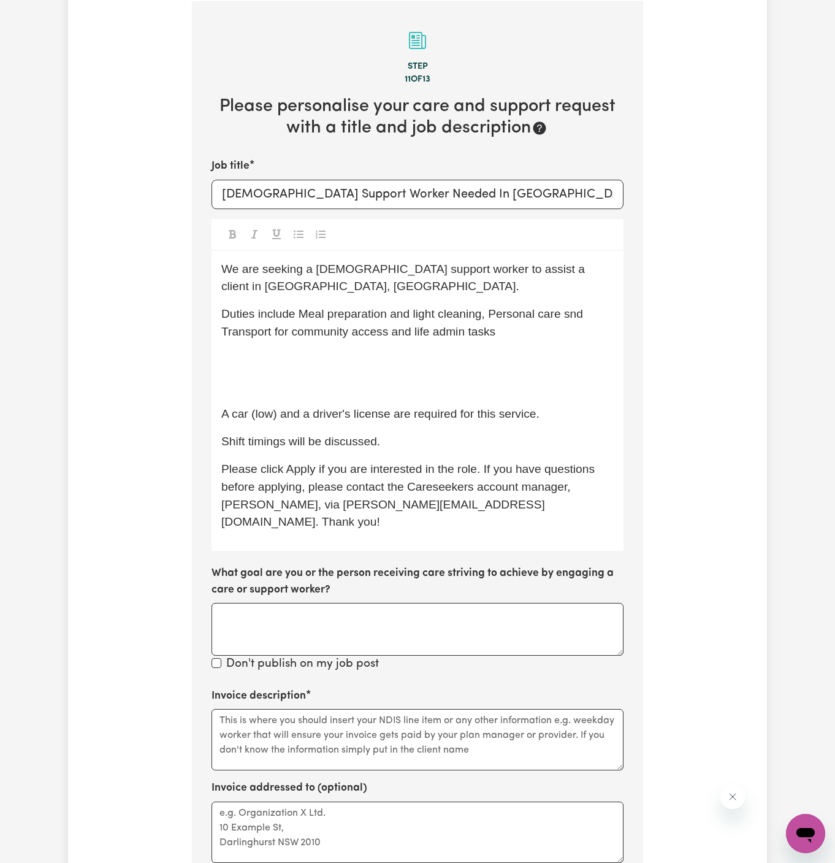
click at [298, 378] on p "﻿" at bounding box center [417, 387] width 392 height 18
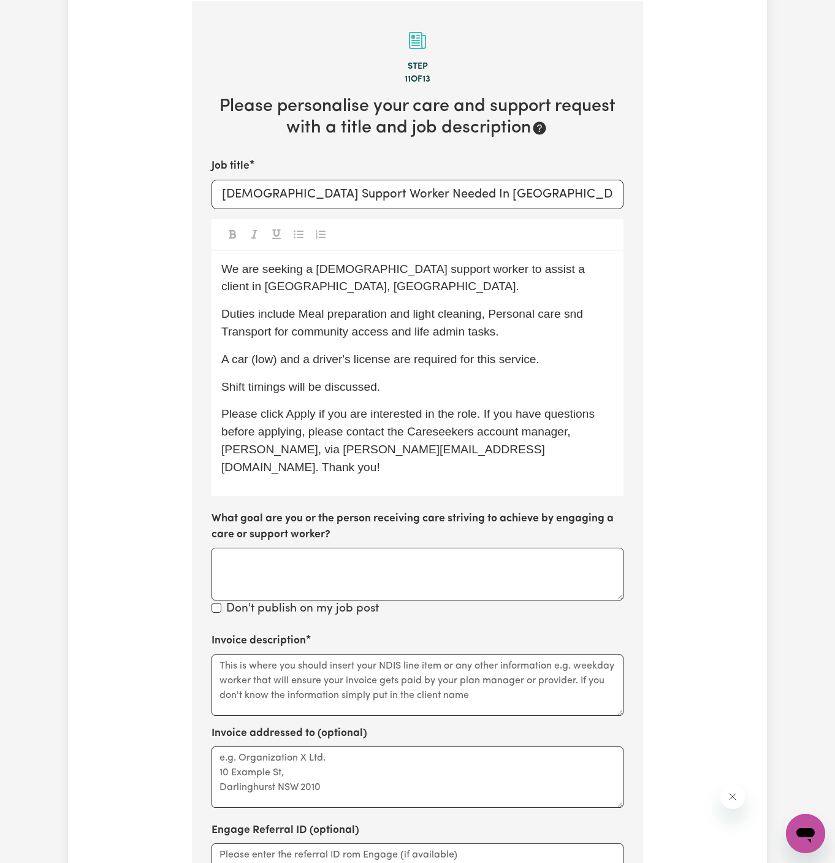
click at [318, 305] on p "Duties include Meal preparation and light cleaning, Personal care snd Transport…" at bounding box center [417, 323] width 392 height 36
click at [576, 307] on span "Duties include Meal preparation and light cleaning, Personal care snd Transport…" at bounding box center [403, 322] width 365 height 31
click at [571, 307] on span "Duties include Meal preparation and light cleaning, Personal care, snd Transpor…" at bounding box center [405, 322] width 368 height 31
click at [406, 307] on span "Duties include Meal preparation and light cleaning, Personal care, and Transpor…" at bounding box center [405, 322] width 368 height 31
click at [308, 307] on span "Duties include Meal preparation, domestic assistance (light cleaning), Personal…" at bounding box center [410, 322] width 379 height 31
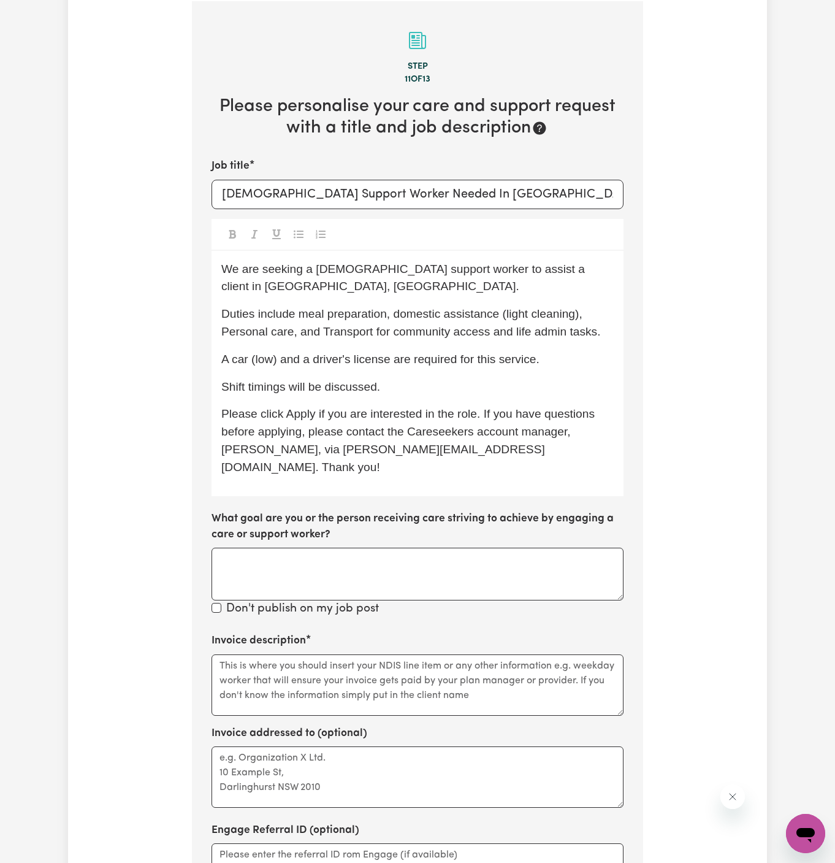
click at [227, 314] on span "Duties include meal preparation, domestic assistance (light cleaning), Personal…" at bounding box center [410, 322] width 379 height 31
click at [319, 316] on span "Duties include meal preparation, domestic assistance (light cleaning), personal…" at bounding box center [410, 322] width 378 height 31
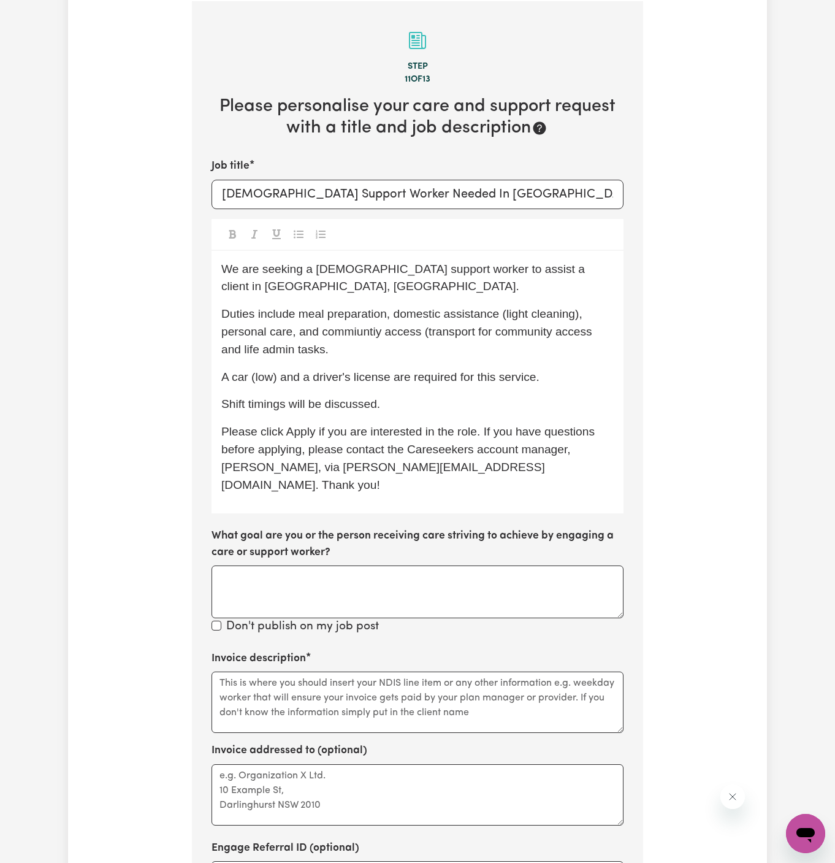
click at [274, 319] on p "Duties include meal preparation, domestic assistance (light cleaning), personal…" at bounding box center [417, 331] width 392 height 53
drag, startPoint x: 242, startPoint y: 331, endPoint x: 292, endPoint y: 330, distance: 50.9
click at [292, 330] on span "Duties include meal preparation, domestic assistance (light cleaning), personal…" at bounding box center [408, 331] width 374 height 48
click at [373, 330] on p "Duties include meal preparation, domestic assistance (light cleaning), personal…" at bounding box center [417, 331] width 392 height 53
click at [362, 311] on span "Duties include meal preparation, domestic assistance (light cleaning), personal…" at bounding box center [408, 331] width 374 height 48
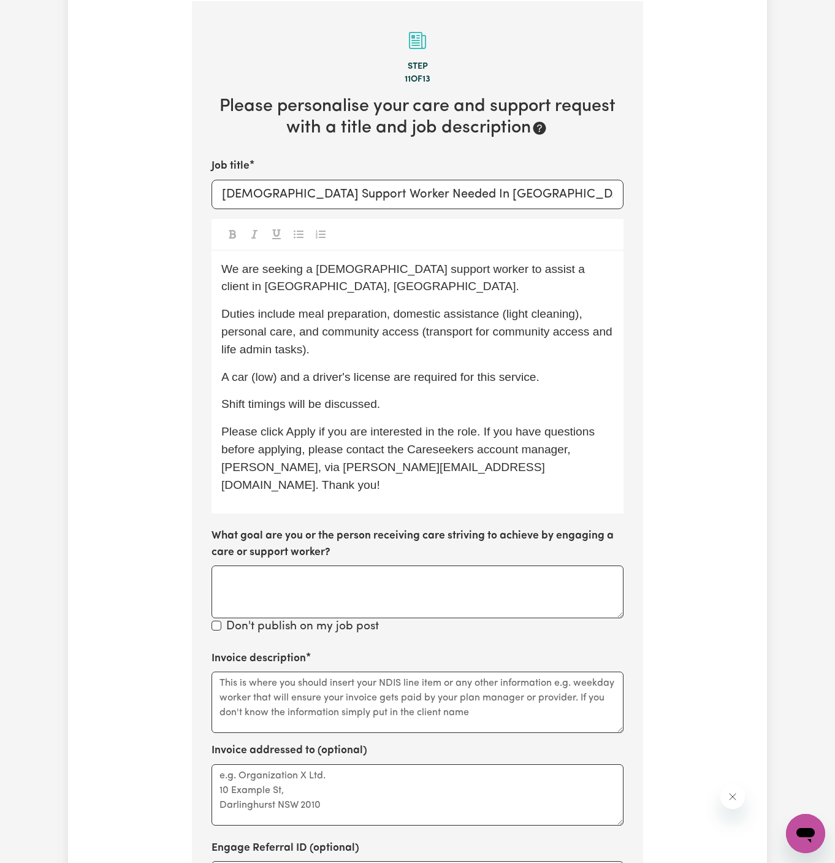
click at [506, 312] on span "Duties include meal preparation, domestic assistance (light cleaning), personal…" at bounding box center [418, 331] width 394 height 48
click at [531, 335] on p "Duties include meal preparation, domestic assistance (light cleaning), personal…" at bounding box center [417, 331] width 392 height 53
click at [338, 327] on p "Duties include meal preparation, domestic assistance (light cleaning), personal…" at bounding box center [417, 331] width 392 height 53
click at [509, 185] on input "Female Support Worker Needed In Elwood, VIC" at bounding box center [417, 194] width 412 height 29
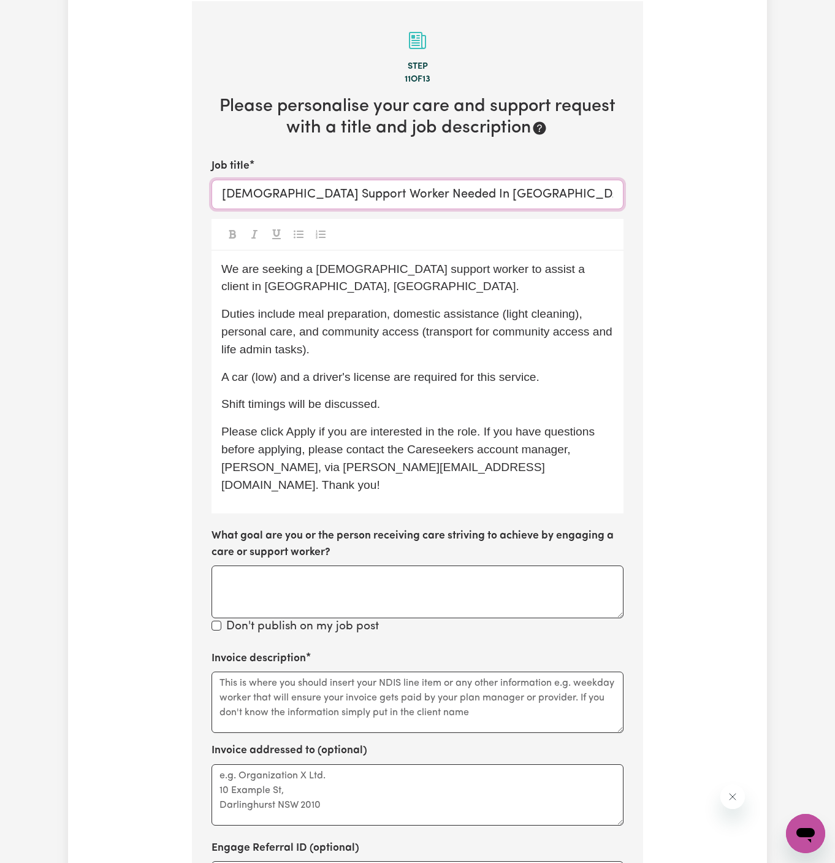
drag, startPoint x: 505, startPoint y: 192, endPoint x: 418, endPoint y: 183, distance: 87.0
click at [418, 183] on input "Female Support Worker Needed In Elwood, VIC" at bounding box center [417, 194] width 412 height 29
drag, startPoint x: 418, startPoint y: 189, endPoint x: 565, endPoint y: 185, distance: 147.2
click at [565, 185] on input "Female Support Worker Needed In Elwood, VIC" at bounding box center [417, 194] width 412 height 29
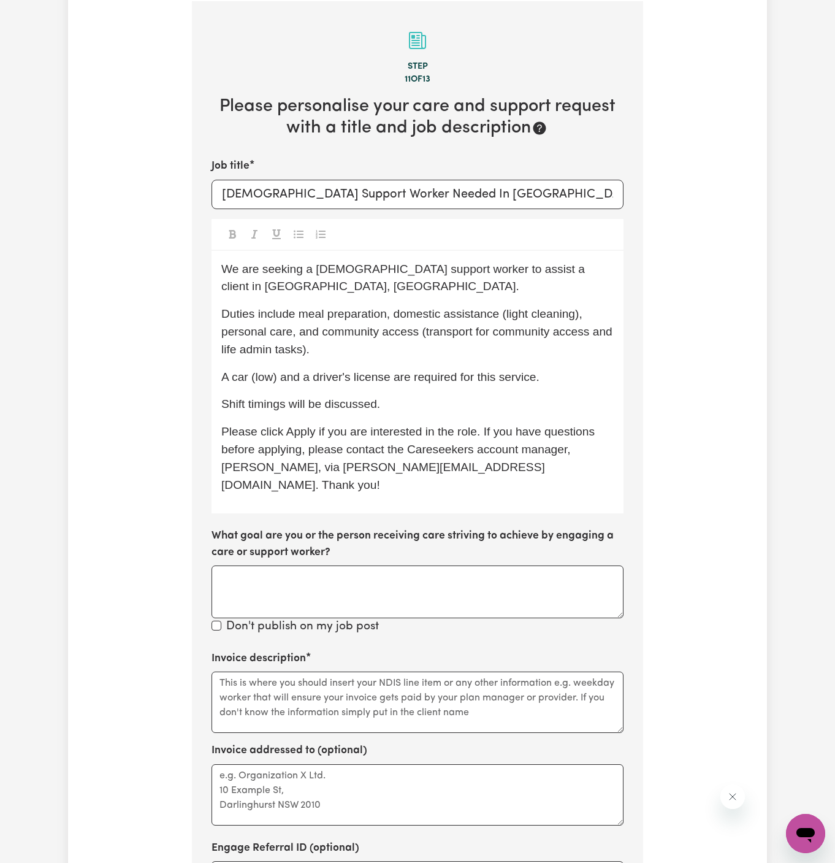
click at [553, 248] on div at bounding box center [417, 235] width 412 height 32
click at [535, 270] on span "We are seeking a female support worker to assist a client in Reservoir, VIC." at bounding box center [404, 277] width 367 height 31
drag, startPoint x: 530, startPoint y: 270, endPoint x: 604, endPoint y: 273, distance: 74.2
click at [588, 273] on span "We are seeking a female support worker to assist a client in Reservoir, VIC." at bounding box center [404, 277] width 367 height 31
click at [463, 310] on span "Duties include meal preparation, domestic assistance (light cleaning), personal…" at bounding box center [418, 331] width 394 height 48
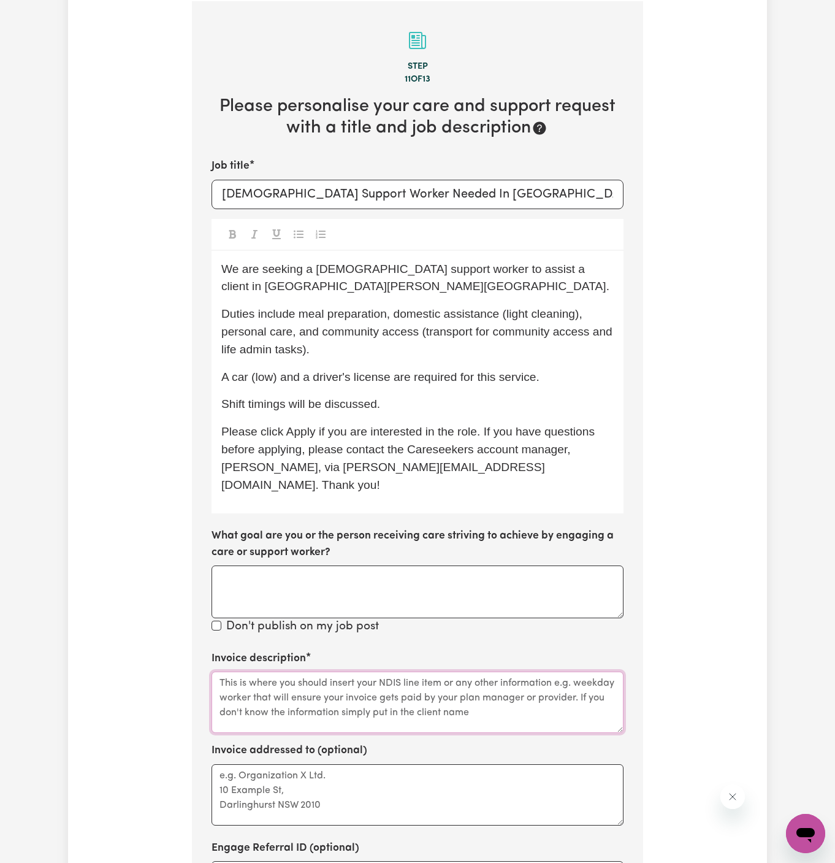
click at [427, 671] on textarea "Invoice description" at bounding box center [417, 701] width 412 height 61
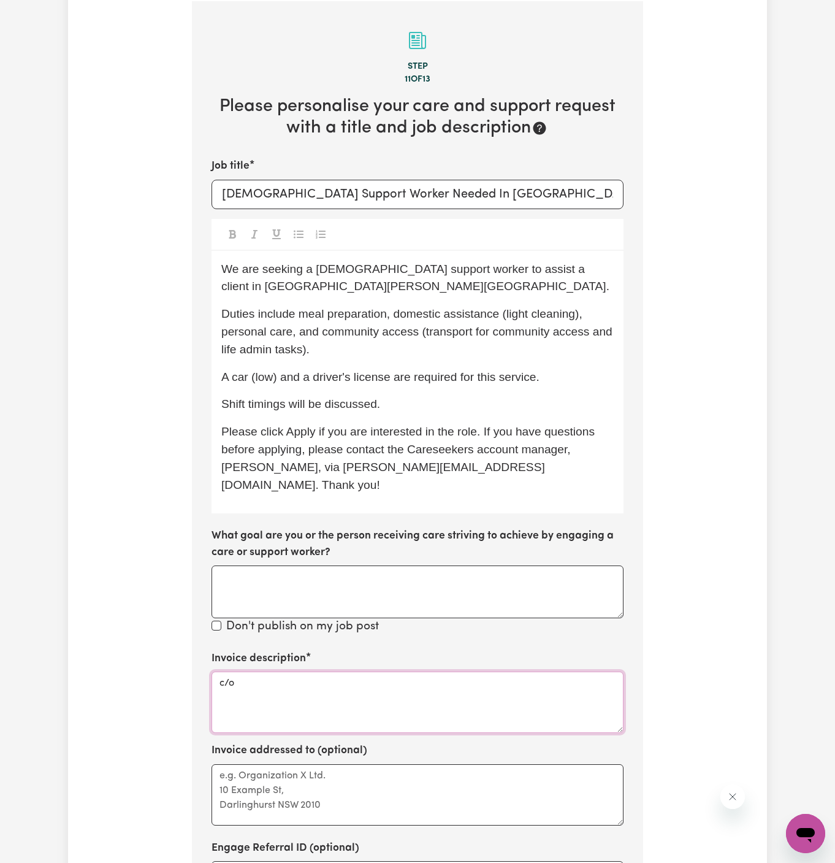
paste textarea "Chosen Family"
click at [286, 671] on textarea "c/o Chosen Family" at bounding box center [417, 701] width 412 height 61
type textarea "c/o Chosen Family"
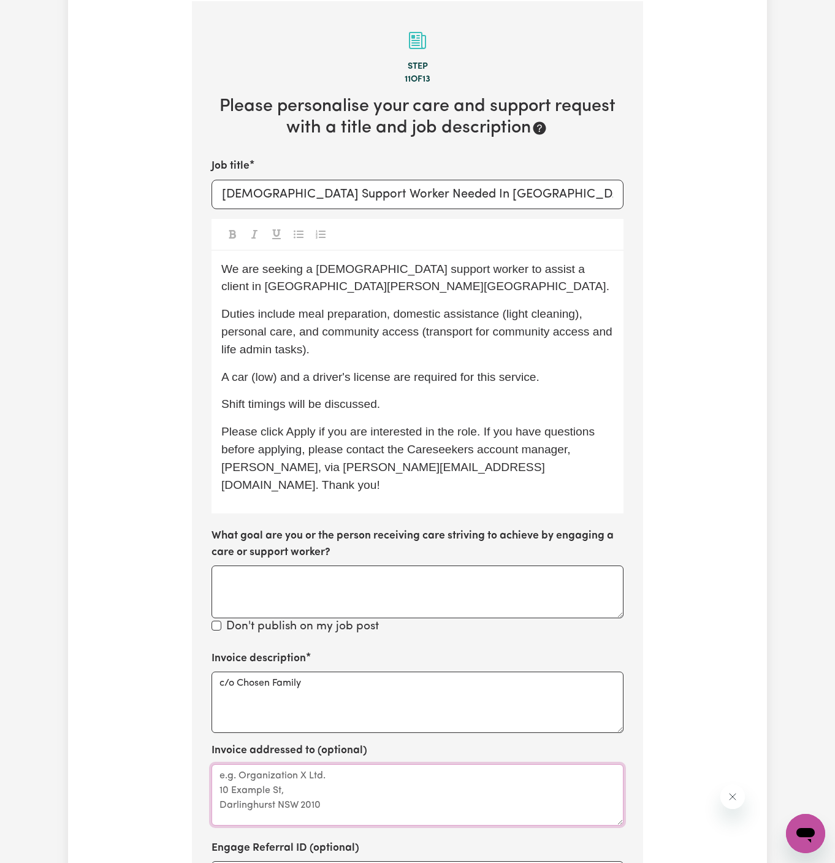
click at [301, 764] on textarea "Invoice addressed to (optional)" at bounding box center [417, 794] width 412 height 61
paste textarea "c/o Chosen Family"
type textarea "c/o Chosen Family"
drag, startPoint x: 326, startPoint y: 391, endPoint x: 441, endPoint y: 390, distance: 115.3
click at [441, 395] on p "Shift timings will be discussed." at bounding box center [417, 404] width 392 height 18
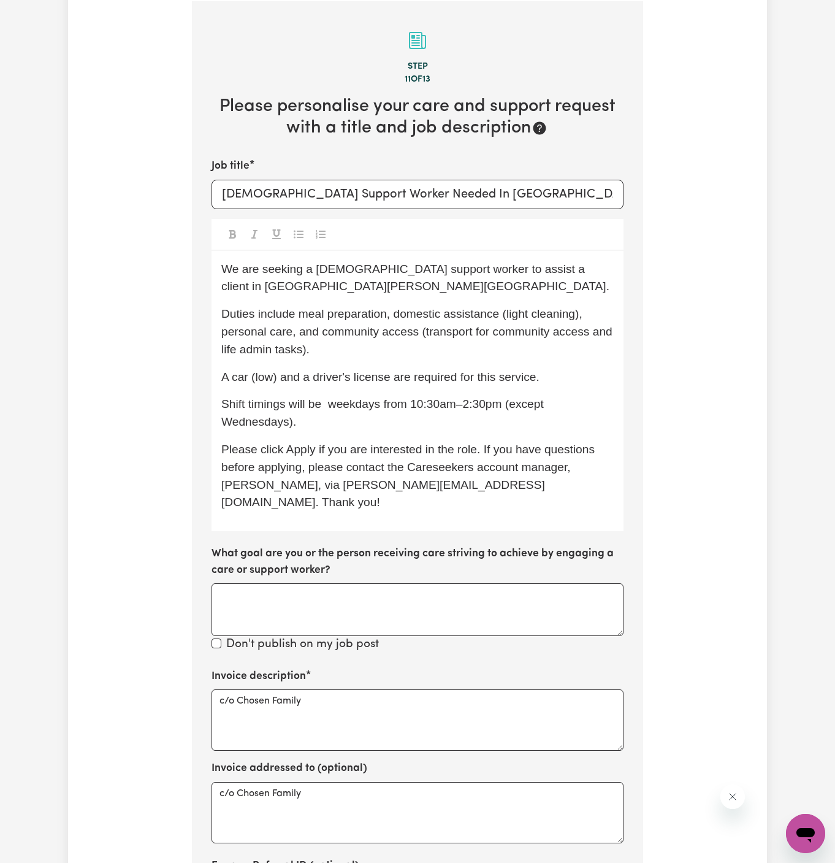
click at [349, 397] on span "Shift timings will be weekdays from 10:30am–2:30pm (except Wednesdays)." at bounding box center [384, 412] width 326 height 31
click at [425, 397] on span "Shift timings will be weekdays from 10:30am–2:30pm (except Wednesdays)." at bounding box center [382, 412] width 322 height 31
click at [487, 395] on p "Shift timings will be weekdays from 10:3 0am–2:30pm (except Wednesdays)." at bounding box center [417, 413] width 392 height 36
click at [441, 397] on span "Shift timings will be weekdays from 10:3 0am–2:30pm (except Wednesdays)." at bounding box center [384, 412] width 326 height 31
click at [478, 412] on div "We are seeking a female support worker to assist a client in Elwood, VIC. Dutie…" at bounding box center [417, 391] width 412 height 281
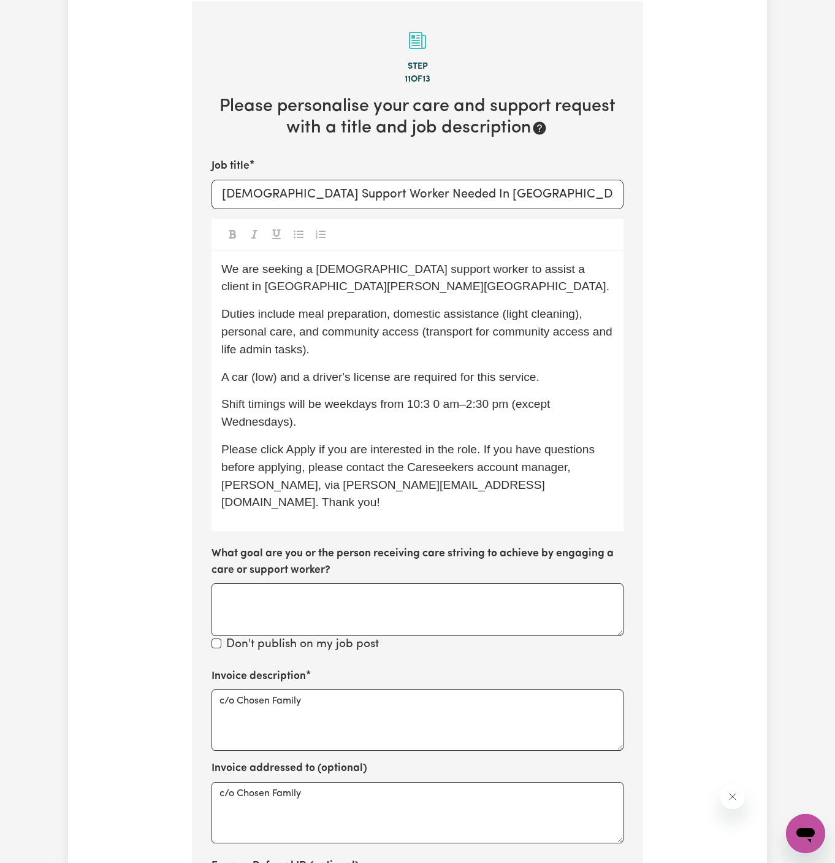
click at [467, 397] on span "Shift timings will be weekdays from 10:3 0 am–2:30 pm (except Wednesdays)." at bounding box center [387, 412] width 332 height 31
click at [431, 397] on span "Shift timings will be weekdays from 10:3 0 am to 2:30 pm (except Wednesdays)." at bounding box center [392, 412] width 342 height 31
click at [433, 395] on p "Shift timings will be weekdays from 10:30 am to 2:30 pm (except Wednesdays)." at bounding box center [417, 413] width 392 height 36
click at [403, 395] on p "Shift timings will be weekdays from 10:30 am to 2:30 pm (except Wednesdays)." at bounding box center [417, 413] width 392 height 36
click at [465, 476] on div "We are seeking a female support worker to assist a client in Elwood, VIC. Dutie…" at bounding box center [417, 391] width 412 height 281
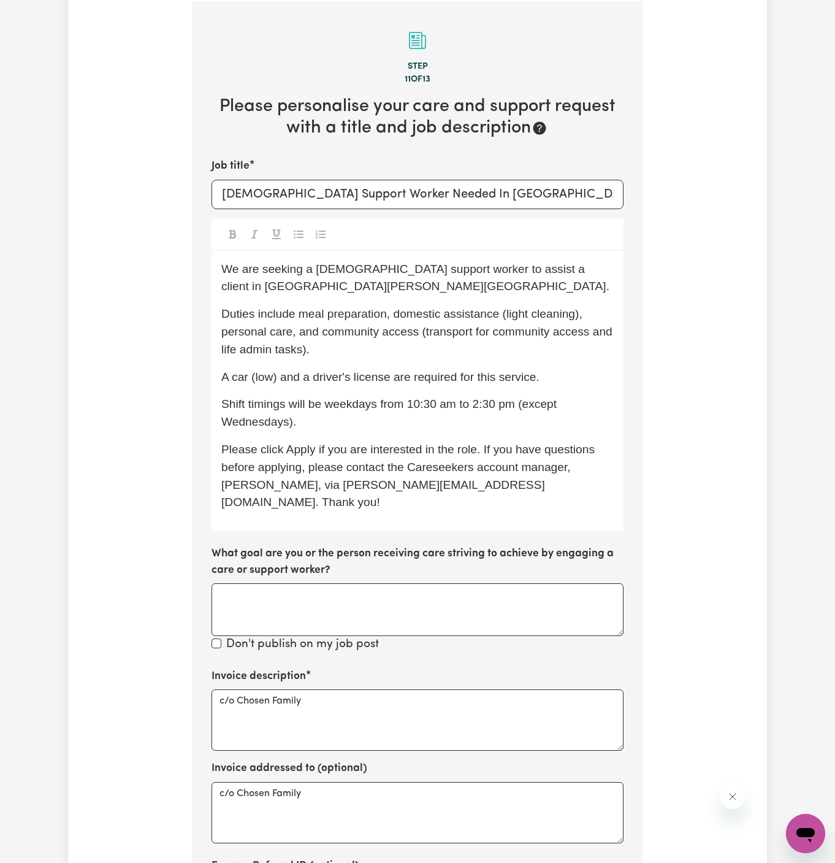
click at [427, 266] on span "We are seeking a female support worker to assist a client in Elwood, VIC." at bounding box center [415, 277] width 388 height 31
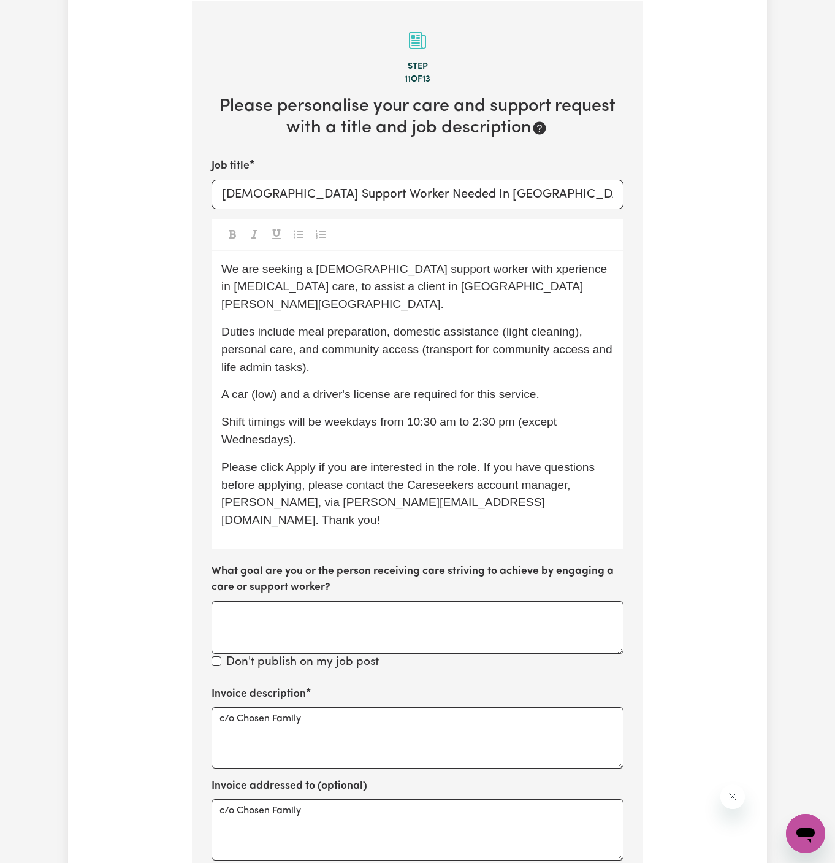
click at [458, 270] on span "We are seeking a female support worker with xperience in arthritis care, to ass…" at bounding box center [415, 286] width 389 height 48
click at [482, 289] on p "We are seeking a female support worker with experience in arthritis care, to as…" at bounding box center [417, 287] width 392 height 53
click at [582, 270] on span "We are seeking a female support worker with experience in arthritis care, to as…" at bounding box center [418, 286] width 395 height 48
click at [241, 387] on span "A car (low) and a driver's license are required for this service." at bounding box center [380, 393] width 318 height 13
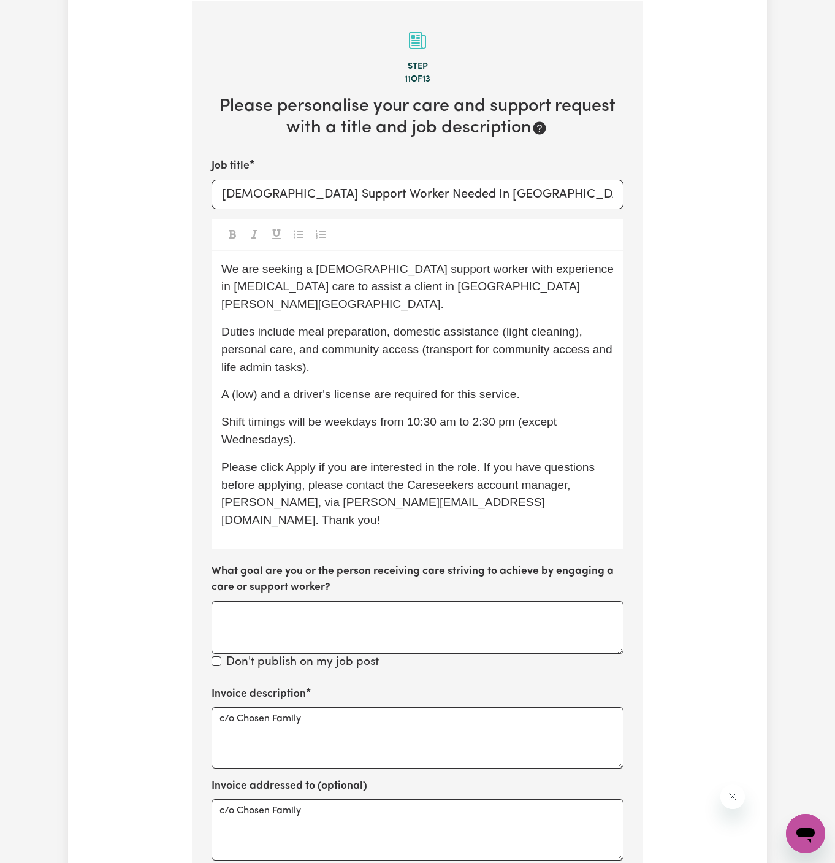
click at [259, 387] on span "A (low) and a driver's license are required for this service." at bounding box center [370, 393] width 299 height 13
click at [335, 415] on span "Shift timings will be weekdays from 10:30 am to 2:30 pm (except Wednesdays)." at bounding box center [390, 430] width 338 height 31
click at [385, 413] on p "Shift timings will be weekdays from 10:30 am to 2:30 pm (except Wednesdays)." at bounding box center [417, 431] width 392 height 36
click at [506, 387] on span "A (low)car and a driver's license are required for this service." at bounding box center [378, 393] width 314 height 13
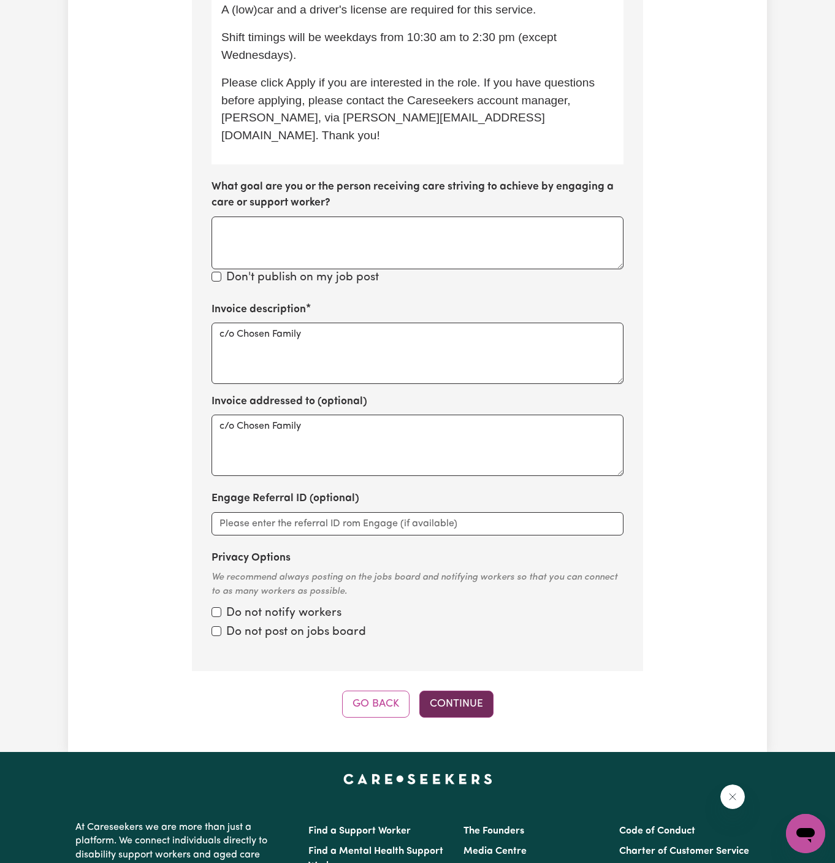
click at [455, 690] on button "Continue" at bounding box center [456, 703] width 74 height 27
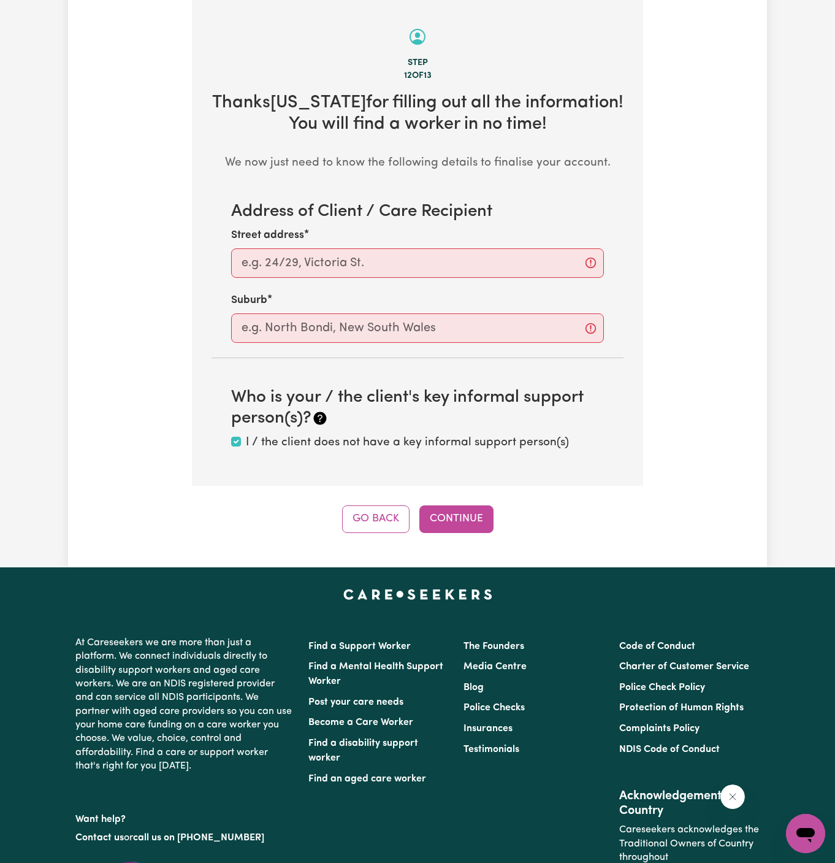
scroll to position [435, 0]
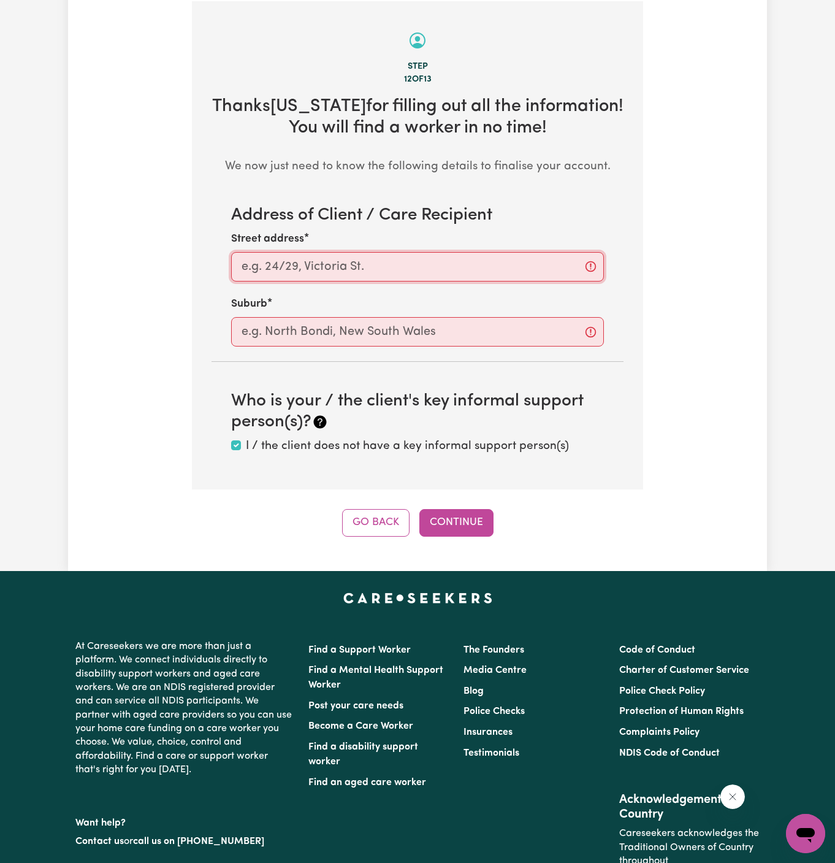
click at [521, 262] on input "Street address" at bounding box center [417, 266] width 373 height 29
paste input "Elwood"
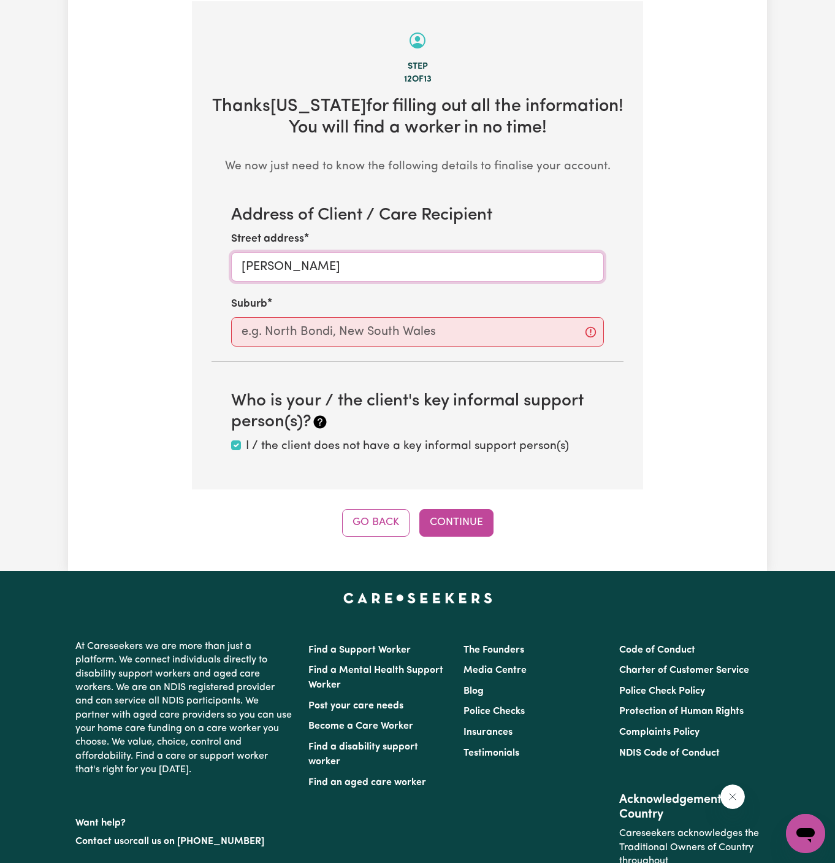
type input "Elwood"
click at [501, 340] on input "text" at bounding box center [417, 331] width 373 height 29
paste input "Elwood"
type input "Elwood"
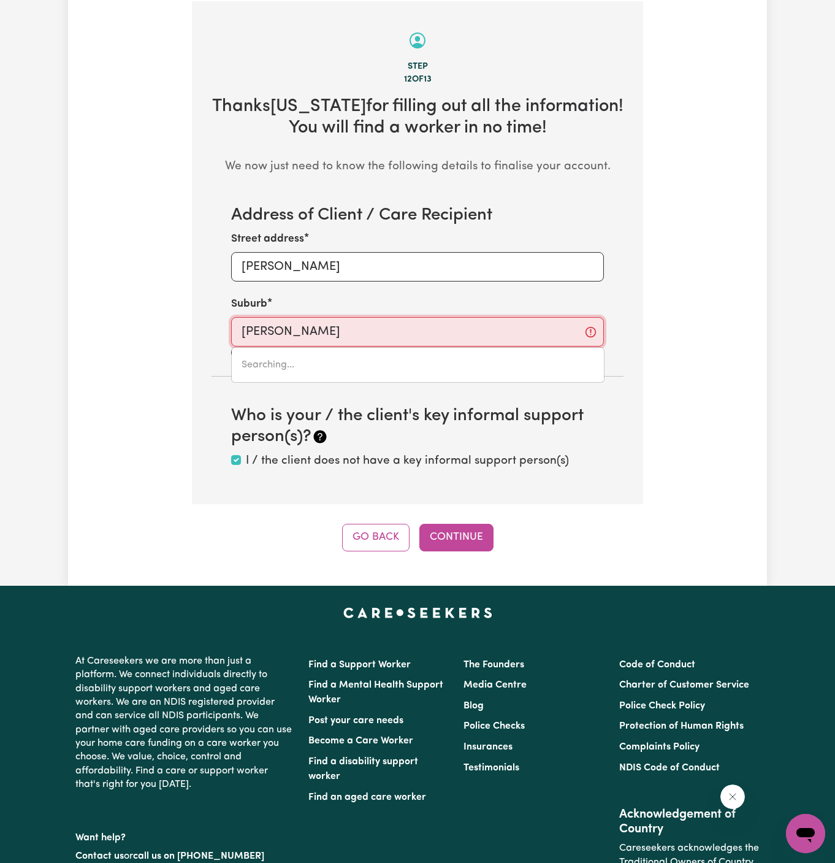
type input "Elwood, Victoria, 3184"
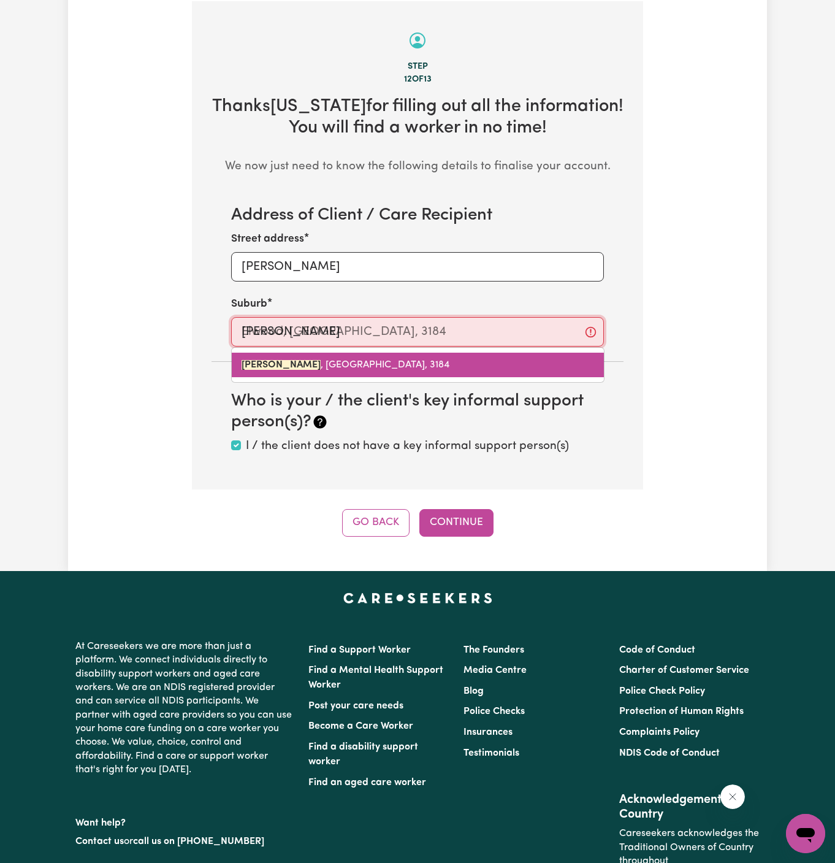
click at [346, 366] on link "ELWOOD , Victoria, 3184" at bounding box center [418, 364] width 372 height 25
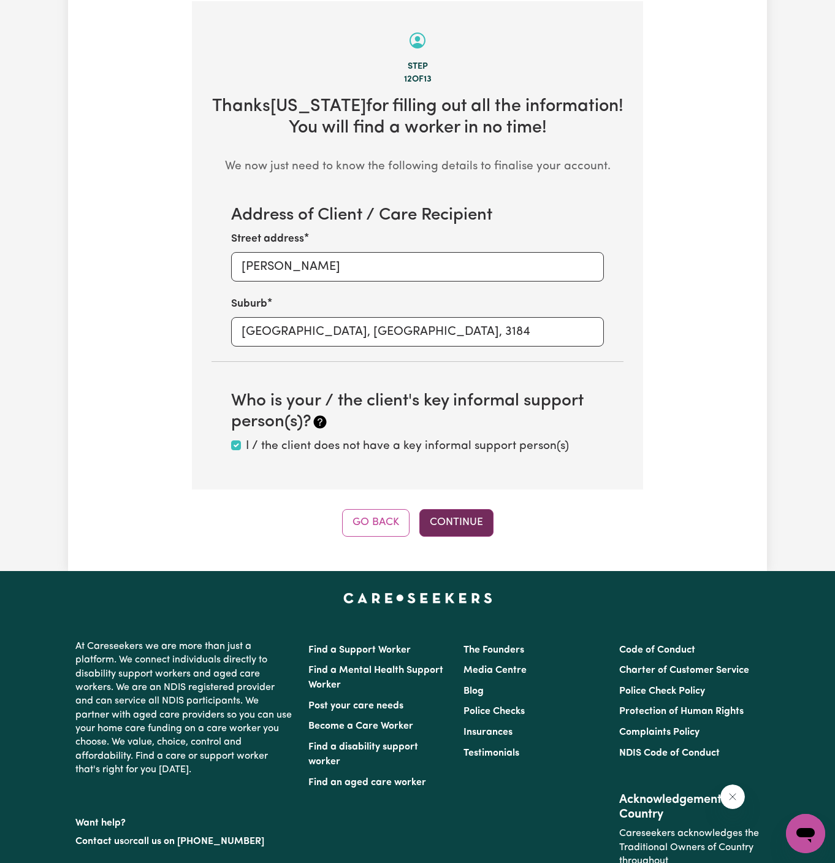
click at [451, 526] on button "Continue" at bounding box center [456, 522] width 74 height 27
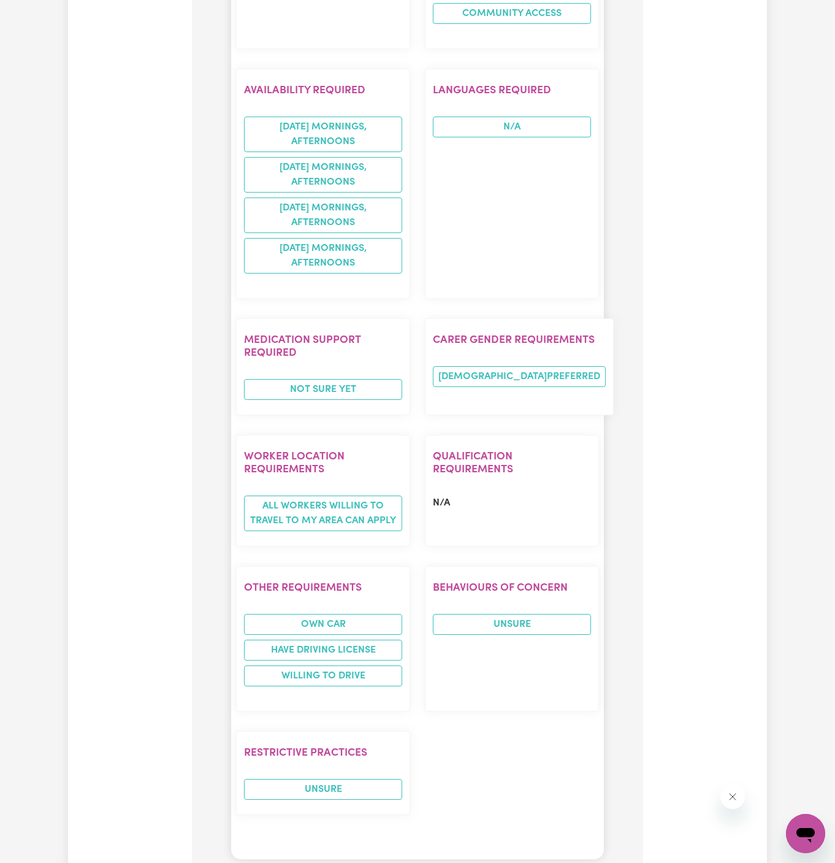
scroll to position [1507, 0]
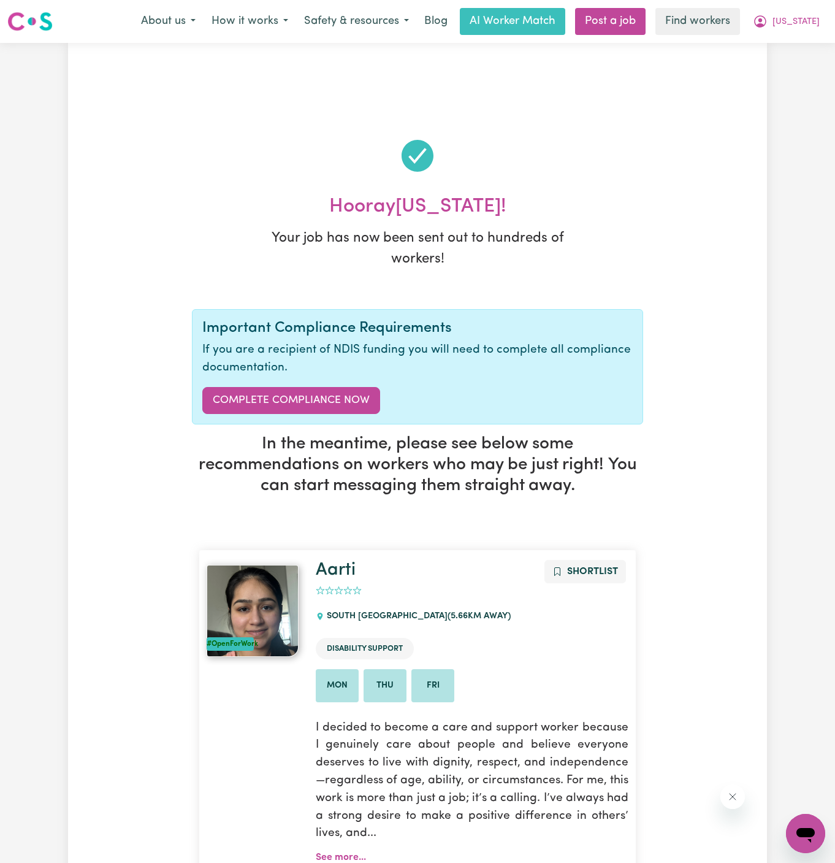
scroll to position [0, 0]
click at [804, 26] on span "[US_STATE]" at bounding box center [795, 21] width 47 height 13
click at [809, 46] on link "My Dashboard" at bounding box center [778, 47] width 97 height 23
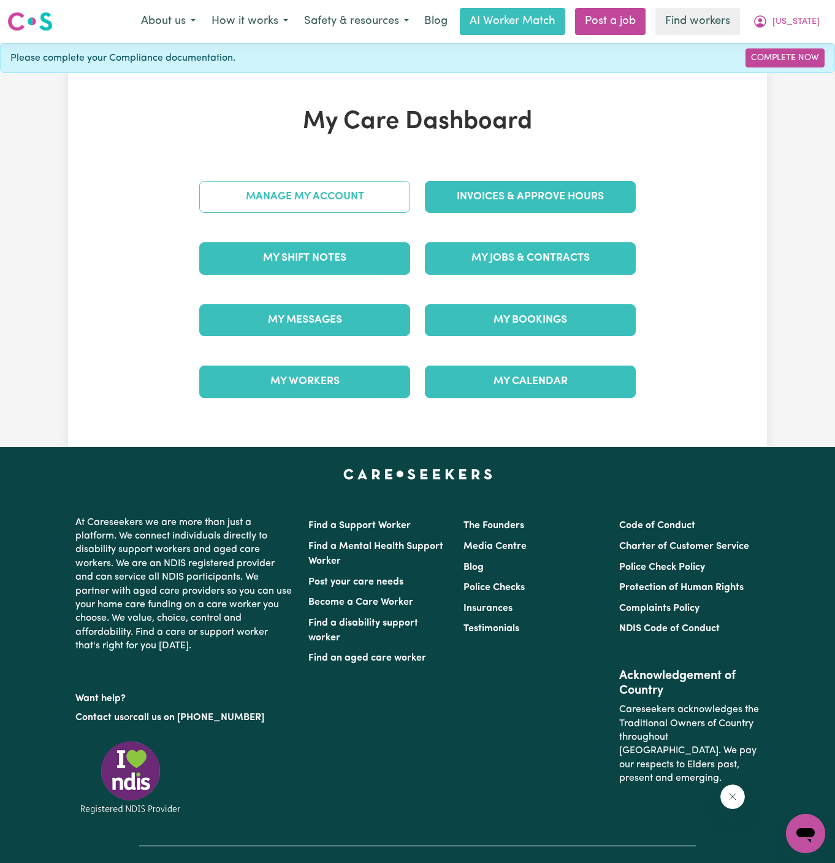
click at [367, 200] on link "Manage My Account" at bounding box center [304, 197] width 211 height 32
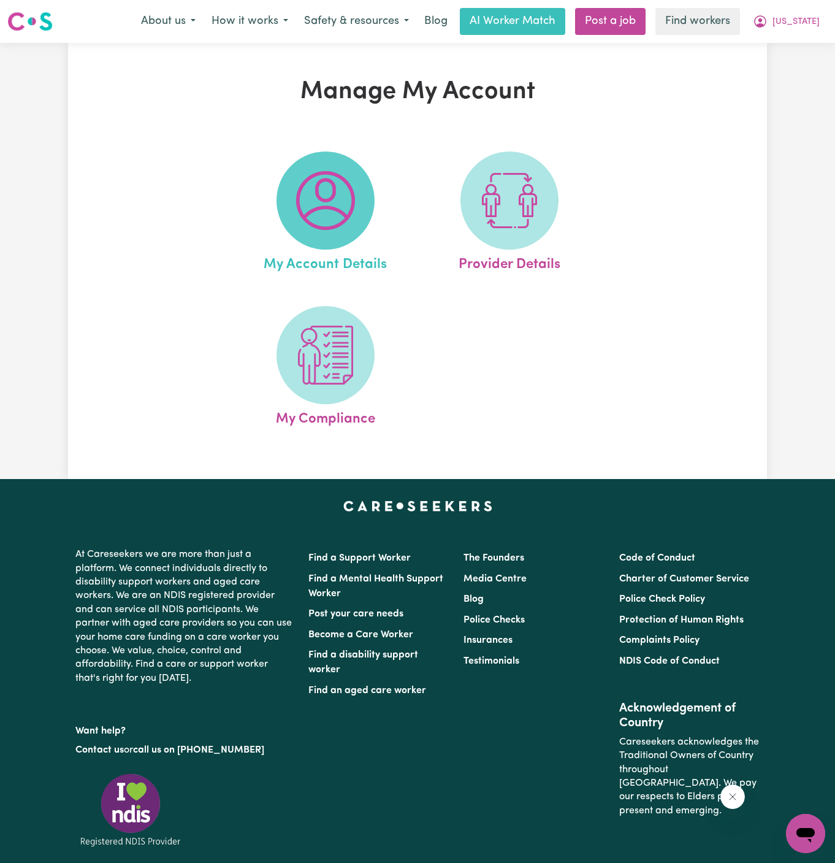
click at [321, 208] on img at bounding box center [325, 200] width 59 height 59
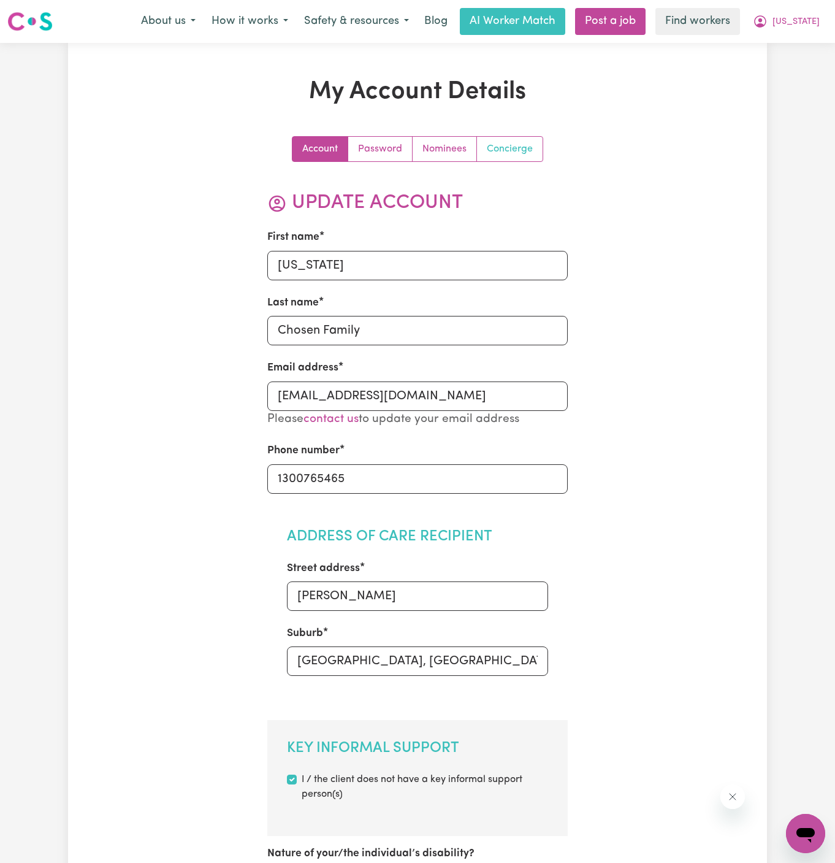
click at [516, 155] on link "Concierge" at bounding box center [510, 149] width 66 height 25
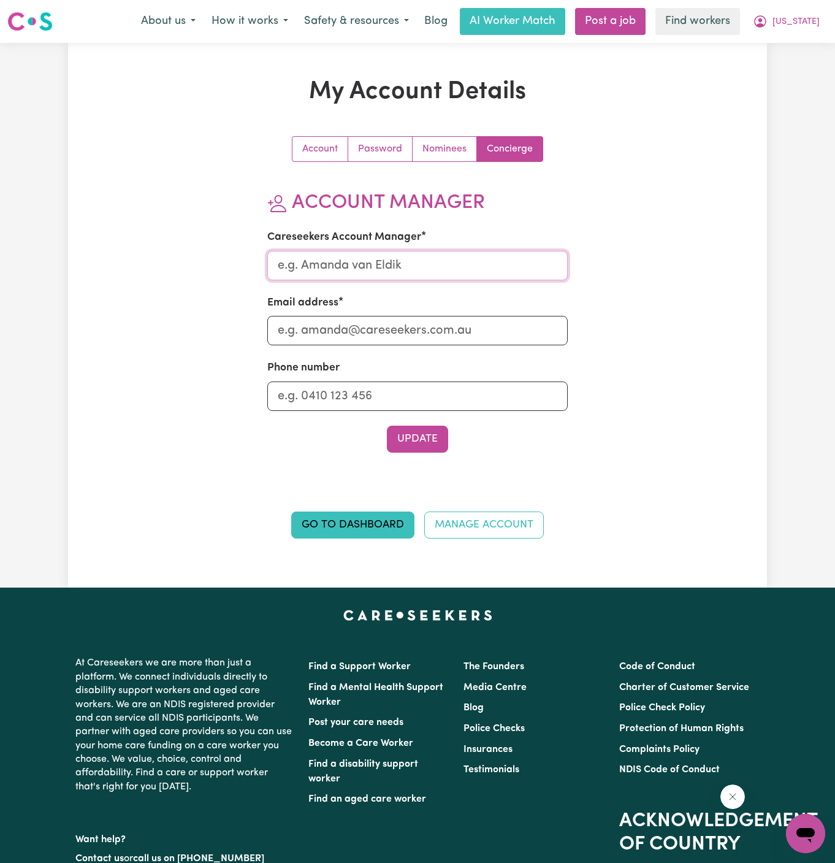
click at [454, 264] on input "Careseekers Account Manager" at bounding box center [417, 265] width 301 height 29
type input "Annie"
click at [438, 270] on input "Annie" at bounding box center [417, 265] width 301 height 29
click at [438, 324] on input "Email address" at bounding box center [417, 330] width 301 height 29
click at [444, 401] on input "Phone number" at bounding box center [417, 395] width 301 height 29
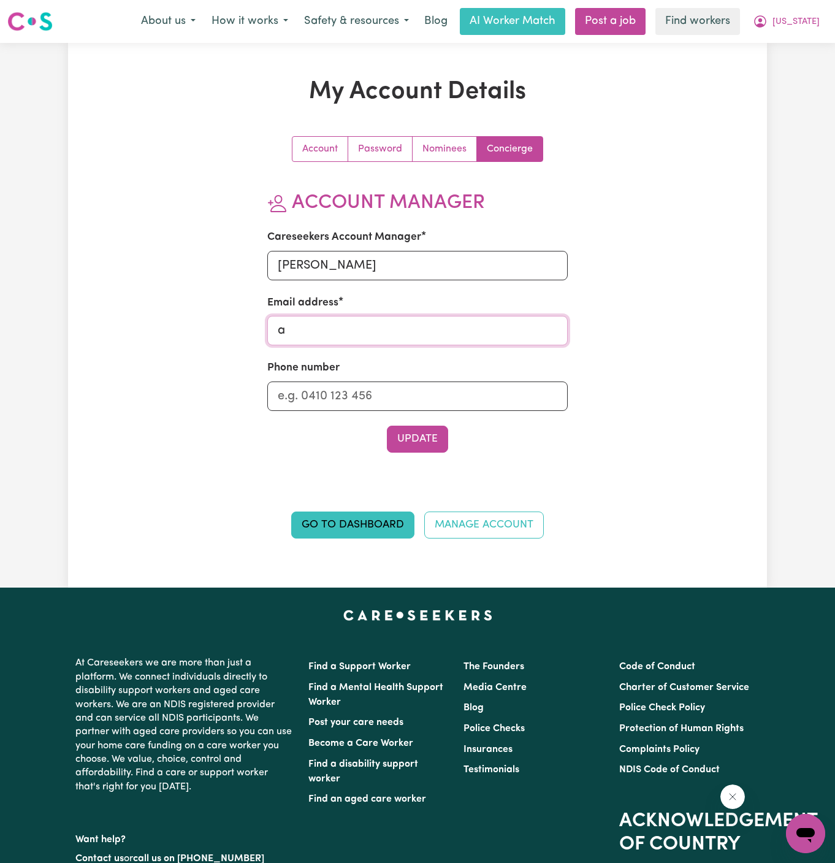
click at [383, 324] on input "a" at bounding box center [417, 330] width 301 height 29
type input "annie@careseekers.com.au"
click at [392, 392] on input "Phone number" at bounding box center [417, 395] width 301 height 29
type input "1300765465"
click at [431, 441] on button "Update" at bounding box center [417, 438] width 61 height 27
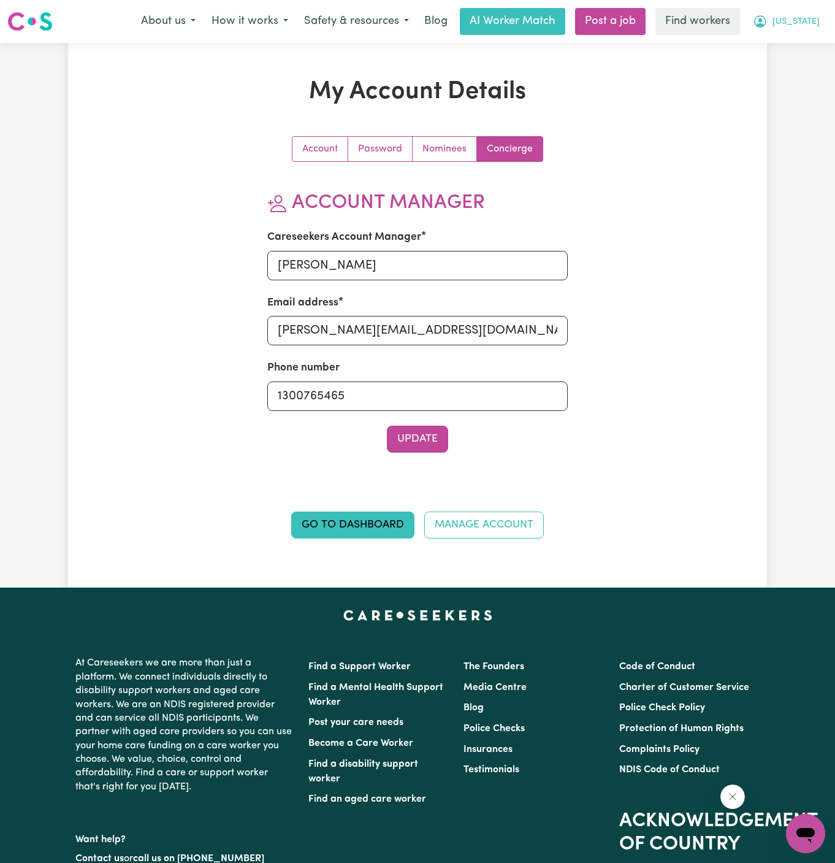
click at [801, 20] on span "[US_STATE]" at bounding box center [795, 21] width 47 height 13
click at [787, 44] on link "My Dashboard" at bounding box center [778, 47] width 97 height 23
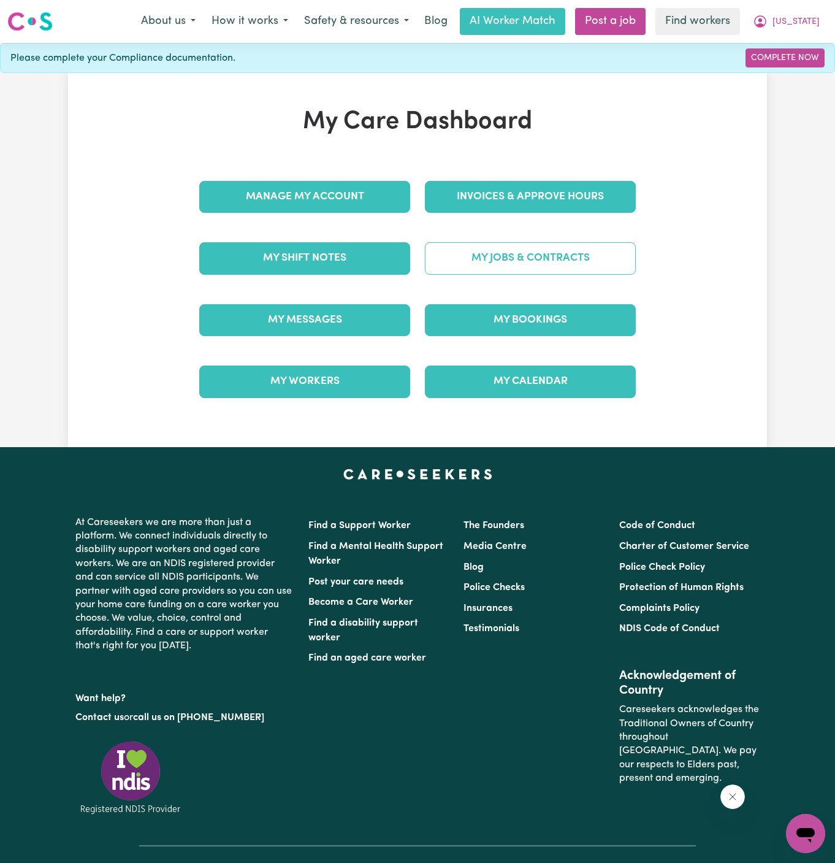
click at [557, 246] on link "My Jobs & Contracts" at bounding box center [530, 258] width 211 height 32
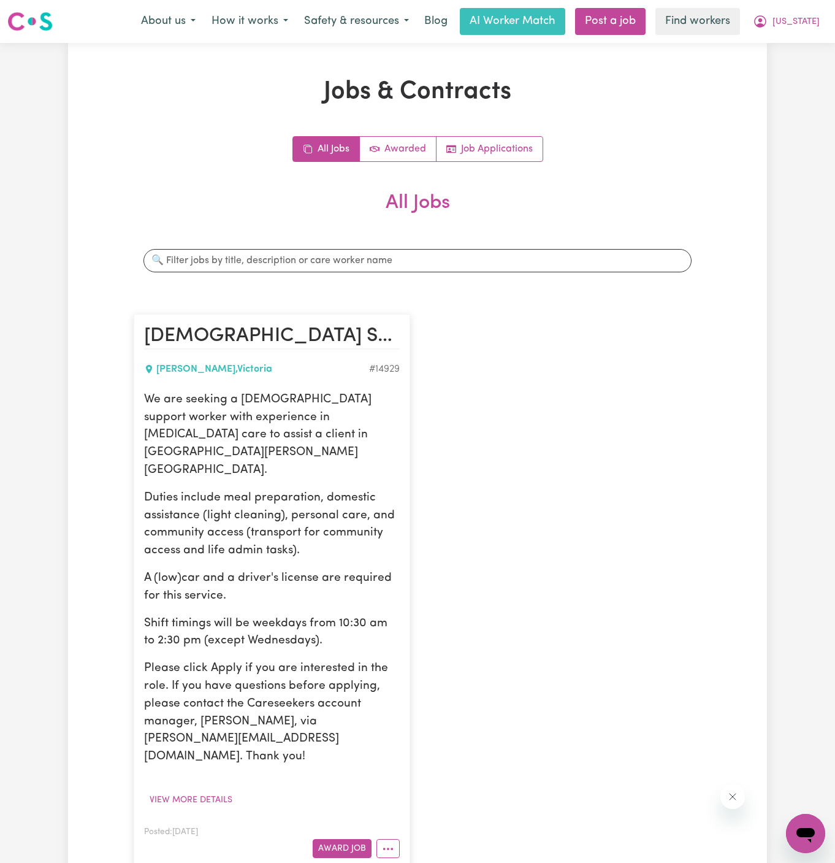
click at [264, 489] on p "Duties include meal preparation, domestic assistance (light cleaning), personal…" at bounding box center [272, 524] width 256 height 70
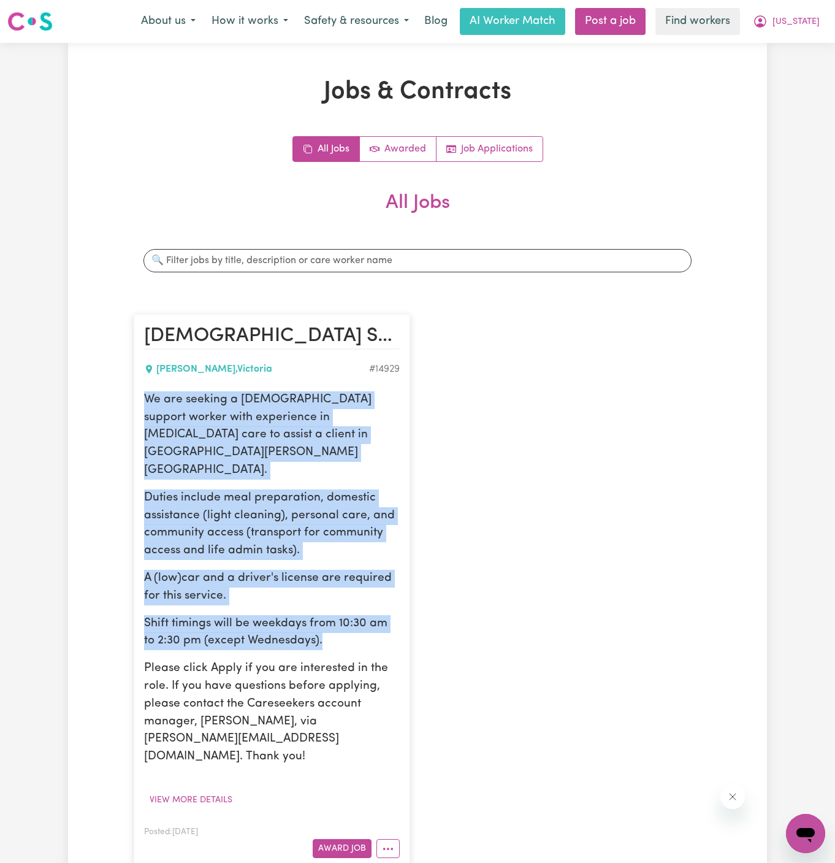
drag, startPoint x: 147, startPoint y: 401, endPoint x: 351, endPoint y: 610, distance: 292.6
click at [351, 610] on div "We are seeking a female support worker with experience in arthritis care to ass…" at bounding box center [272, 578] width 256 height 375
copy div "We are seeking a female support worker with experience in arthritis care to ass…"
click at [813, 20] on span "[US_STATE]" at bounding box center [795, 21] width 47 height 13
click at [802, 47] on link "My Dashboard" at bounding box center [778, 47] width 97 height 23
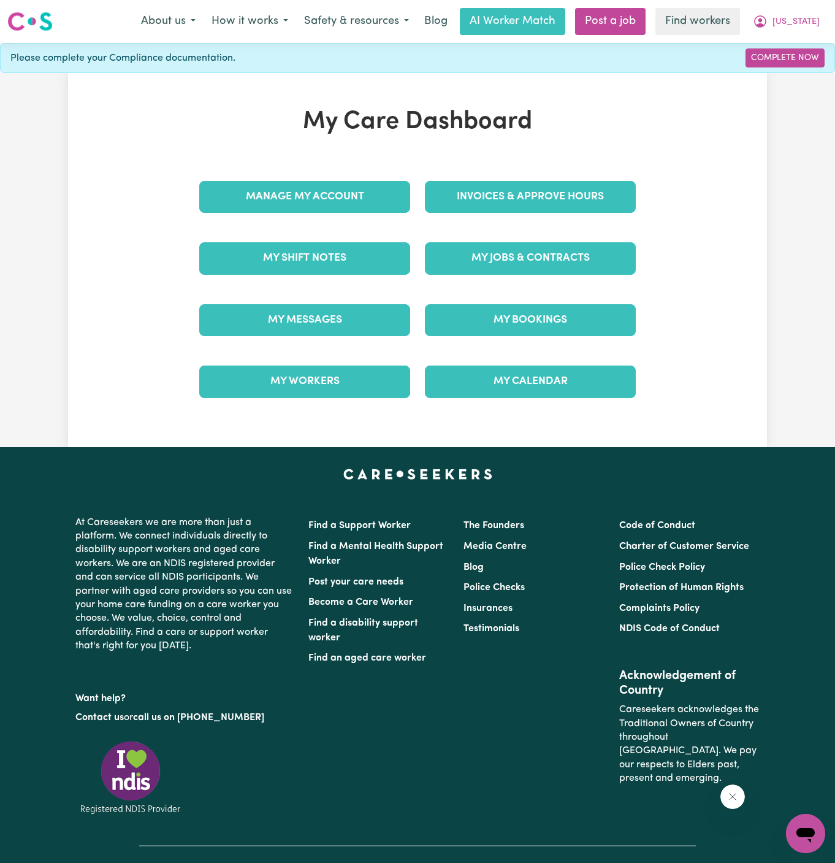
click at [361, 213] on div "Manage My Account" at bounding box center [305, 196] width 226 height 61
click at [348, 194] on link "Manage My Account" at bounding box center [304, 197] width 211 height 32
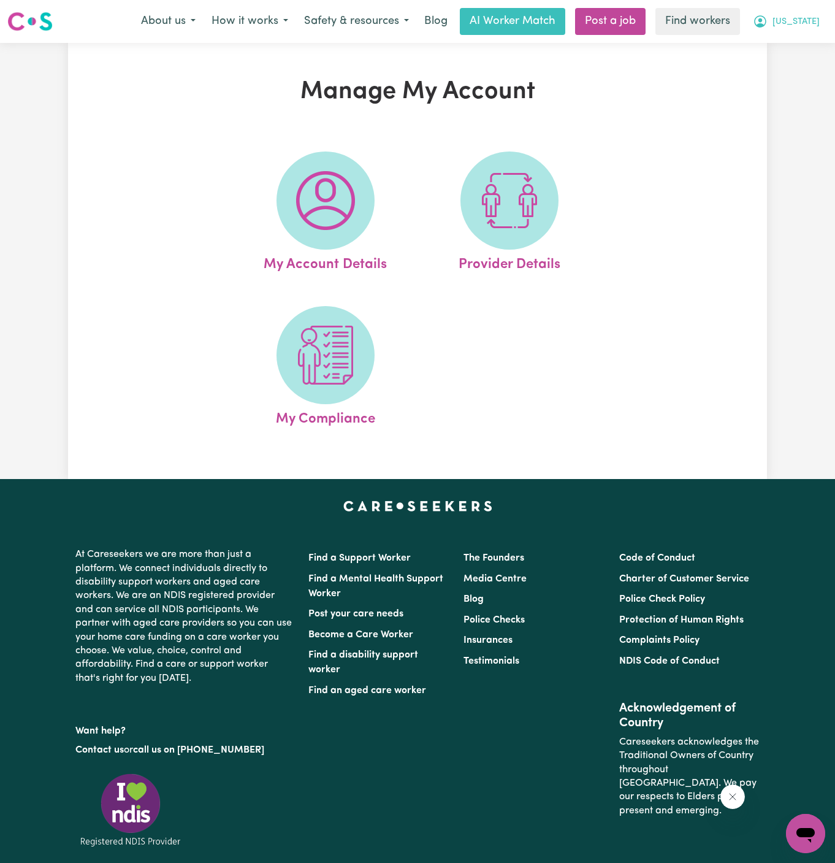
click at [806, 13] on button "[US_STATE]" at bounding box center [786, 22] width 83 height 26
click at [800, 78] on link "Logout" at bounding box center [778, 70] width 97 height 23
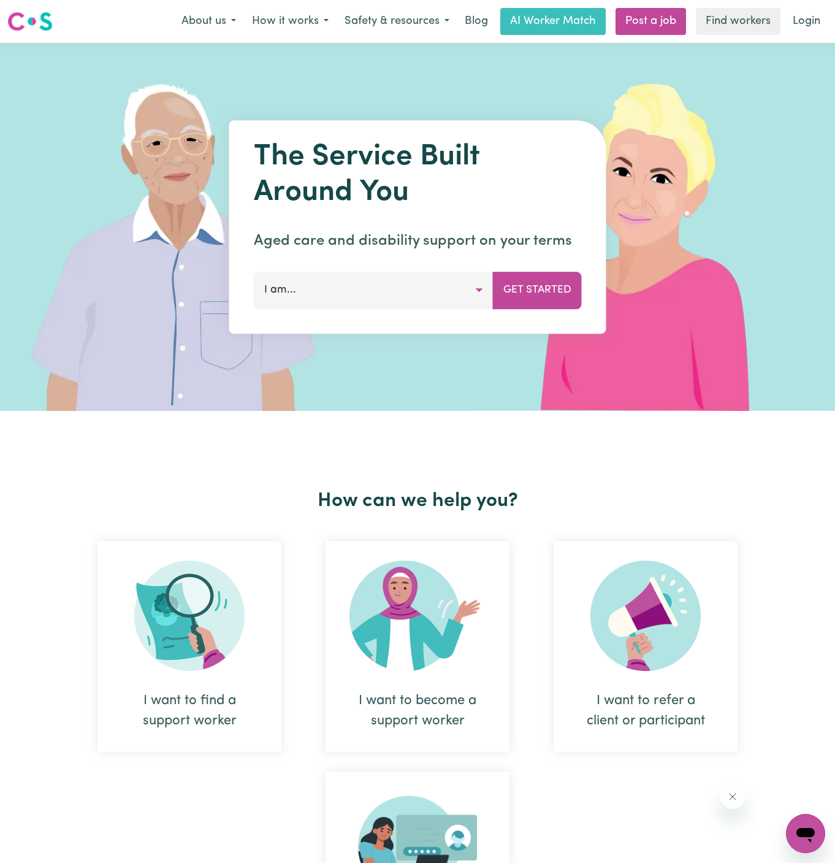
click at [816, 34] on div "Menu About us How it works Safety & resources Blog AI Worker Match Post a job F…" at bounding box center [417, 21] width 835 height 28
click at [804, 18] on link "Login" at bounding box center [806, 21] width 42 height 27
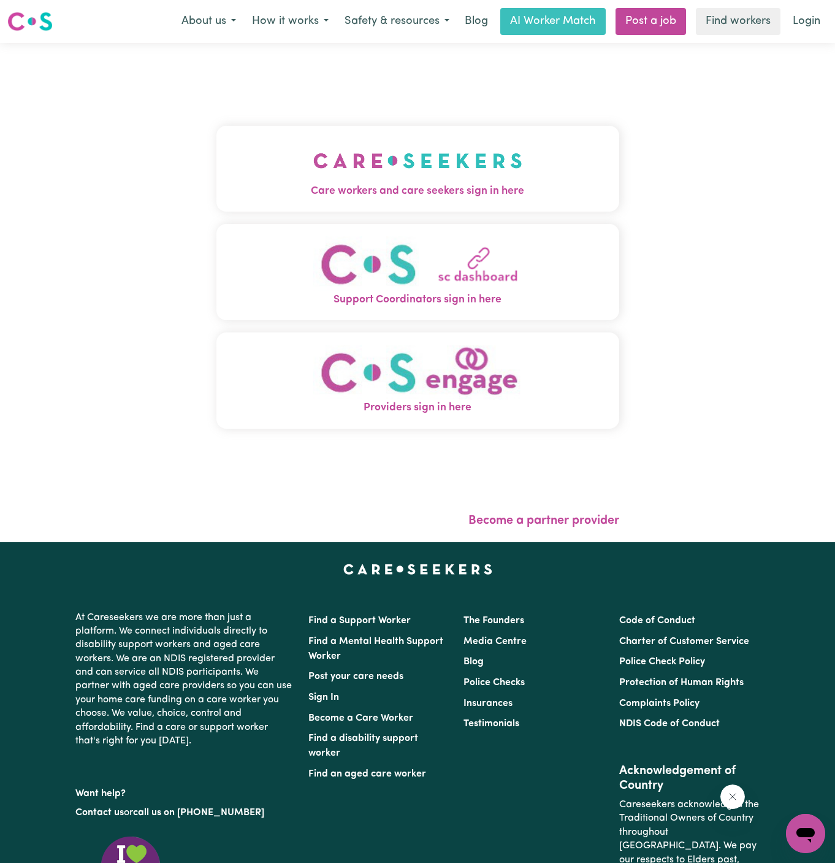
click at [402, 161] on img "Care workers and care seekers sign in here" at bounding box center [417, 160] width 209 height 45
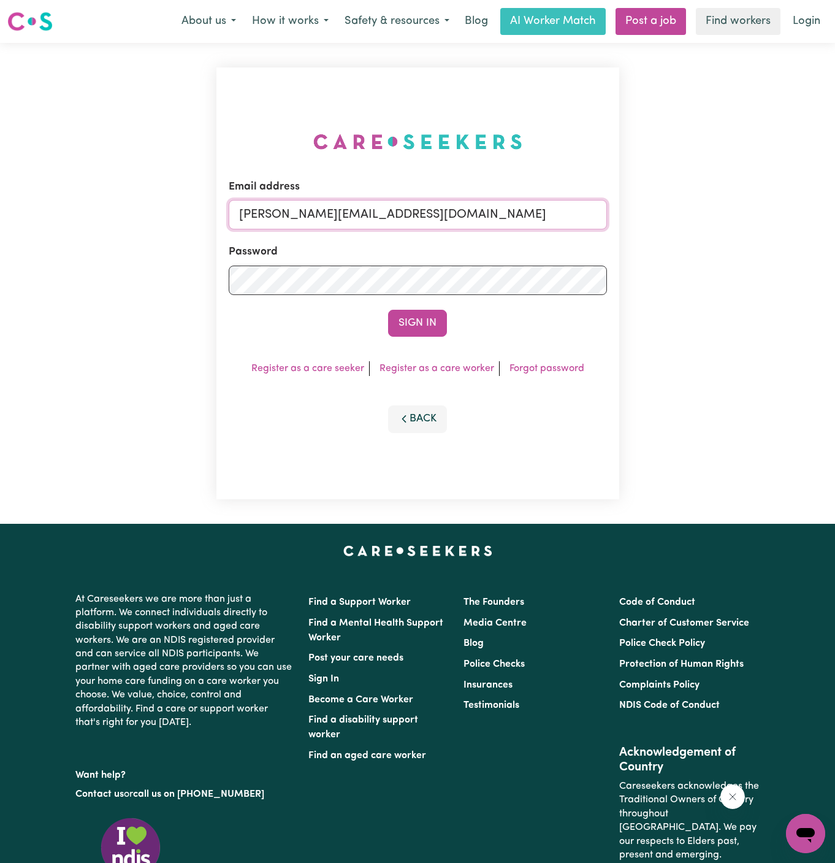
click at [515, 210] on input "dyan@careseekers.com.au" at bounding box center [418, 214] width 378 height 29
drag, startPoint x: 469, startPoint y: 400, endPoint x: 436, endPoint y: 351, distance: 58.3
click at [436, 351] on div "Email address superuser~BrendanEppingHCK@careseekers.com.au Password Sign In Re…" at bounding box center [417, 283] width 403 height 432
drag, startPoint x: 302, startPoint y: 215, endPoint x: 586, endPoint y: 243, distance: 285.8
click at [586, 243] on form "Email address superuser~BrendanEppingHCK@careseekers.com.au Password Sign In" at bounding box center [418, 258] width 378 height 158
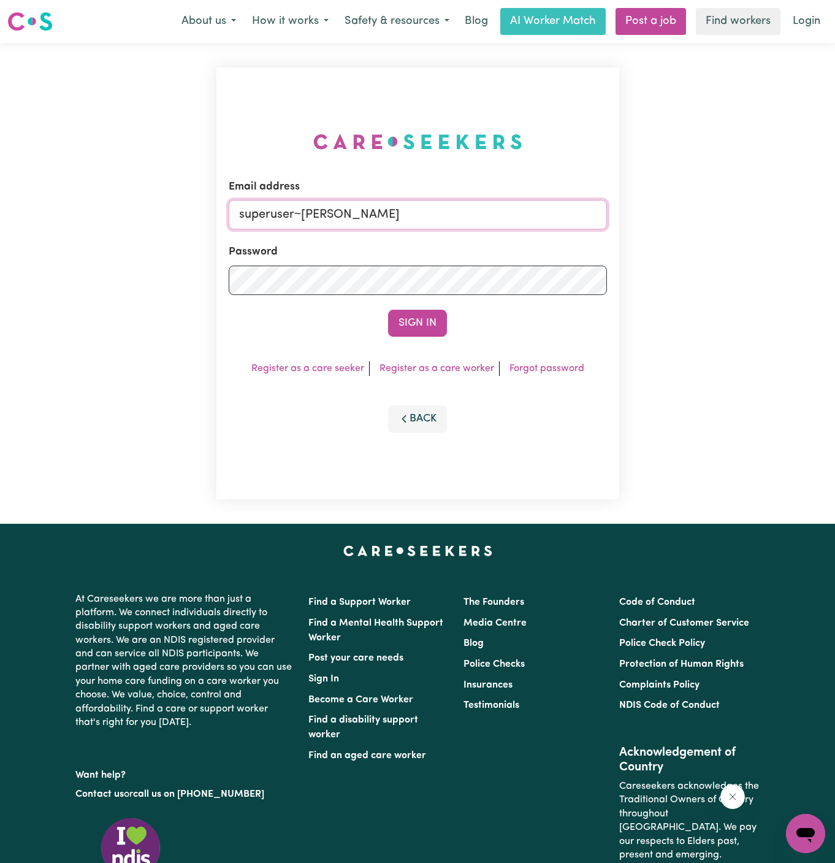
type input "superuser~WilliamAnthesYS@careseekers.com.au"
click at [425, 321] on button "Sign In" at bounding box center [417, 323] width 59 height 27
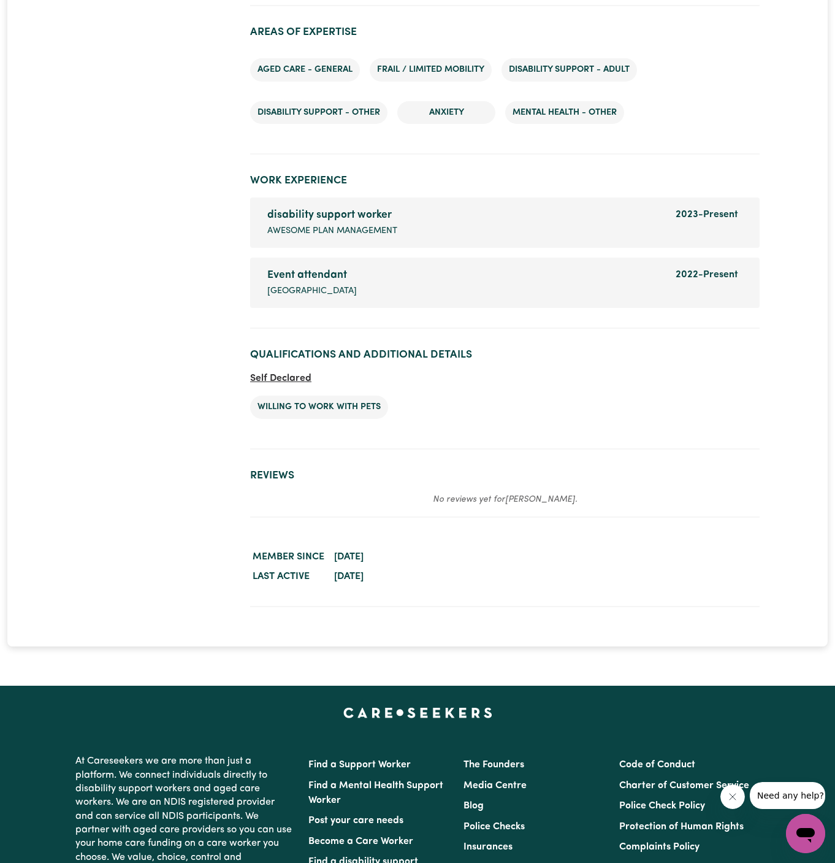
scroll to position [1835, 0]
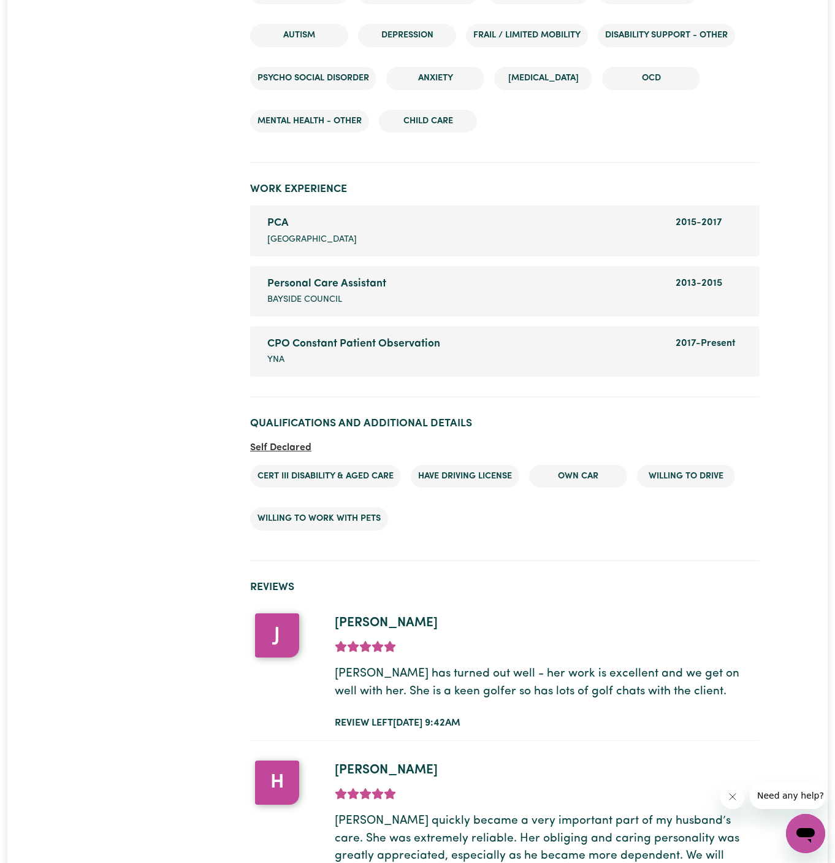
scroll to position [2246, 0]
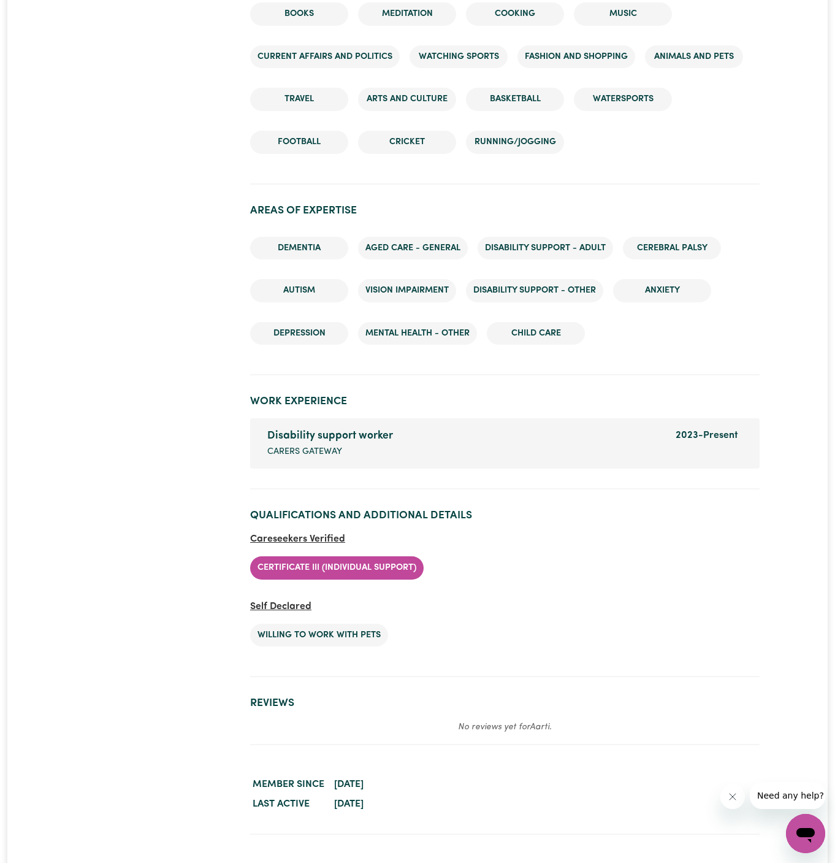
scroll to position [1927, 0]
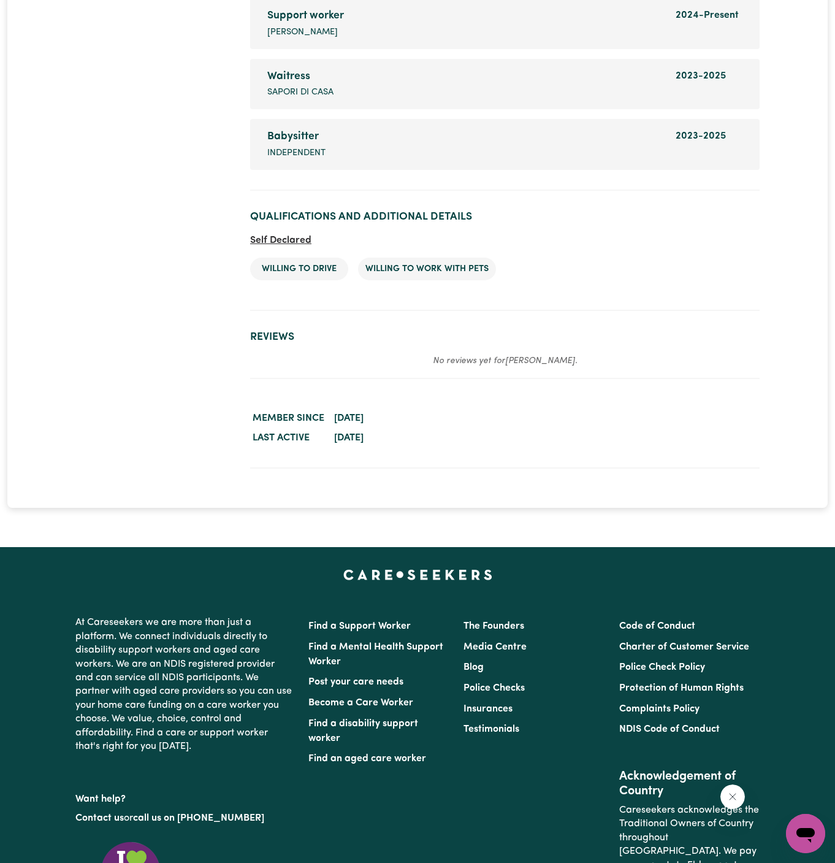
scroll to position [1932, 0]
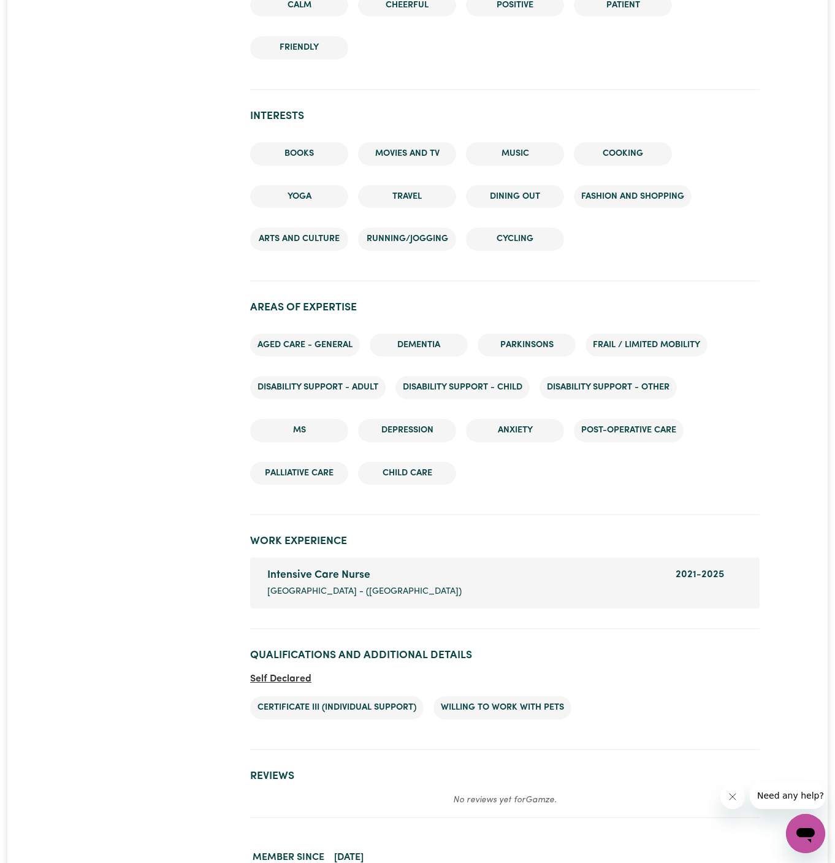
scroll to position [1894, 0]
